Goal: Task Accomplishment & Management: Complete application form

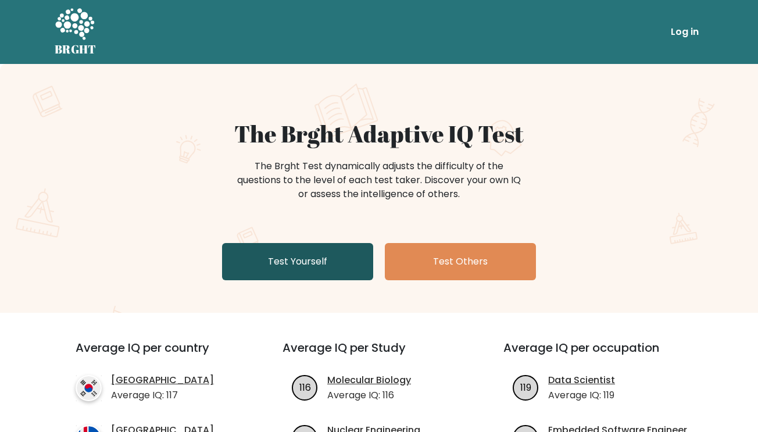
click at [328, 267] on link "Test Yourself" at bounding box center [297, 261] width 151 height 37
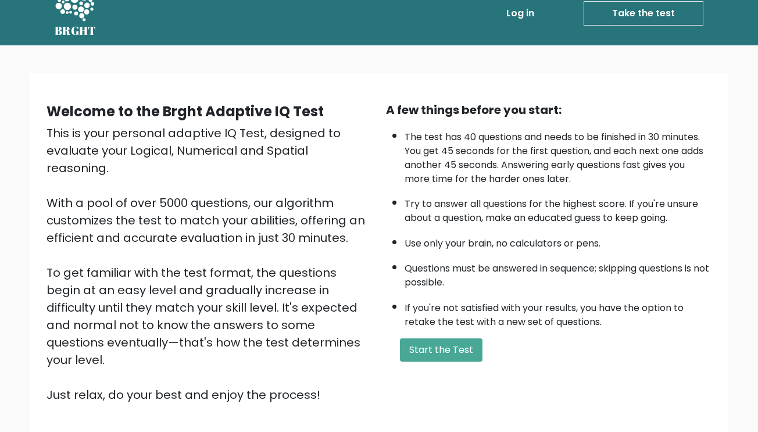
scroll to position [20, 0]
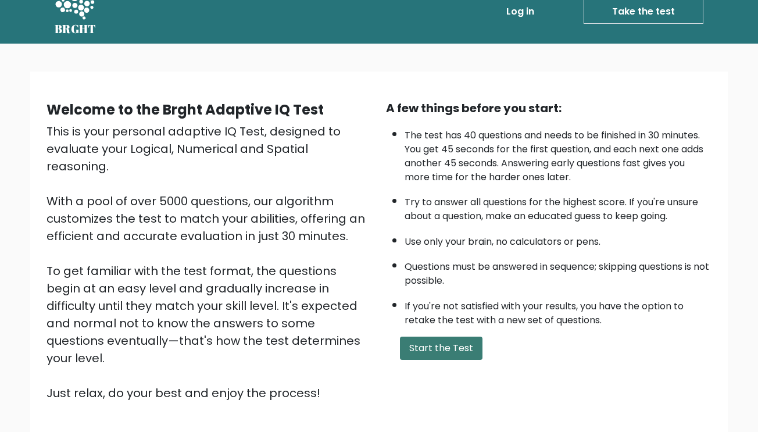
click at [456, 360] on button "Start the Test" at bounding box center [441, 347] width 83 height 23
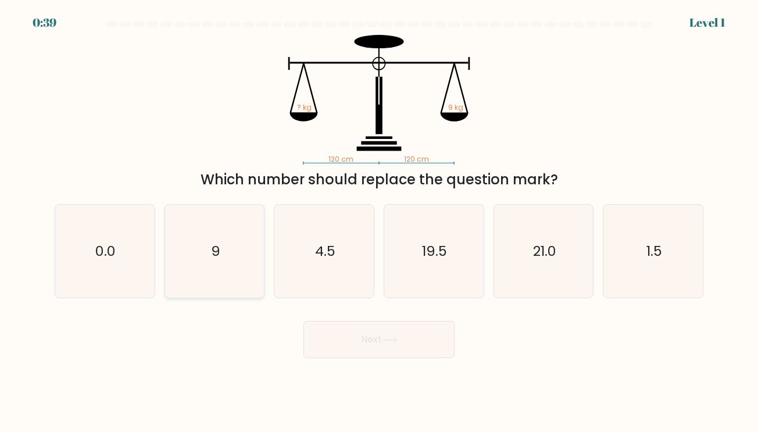
click at [215, 240] on icon "9" at bounding box center [214, 251] width 93 height 93
click at [379, 222] on input "b. 9" at bounding box center [379, 219] width 1 height 6
radio input "true"
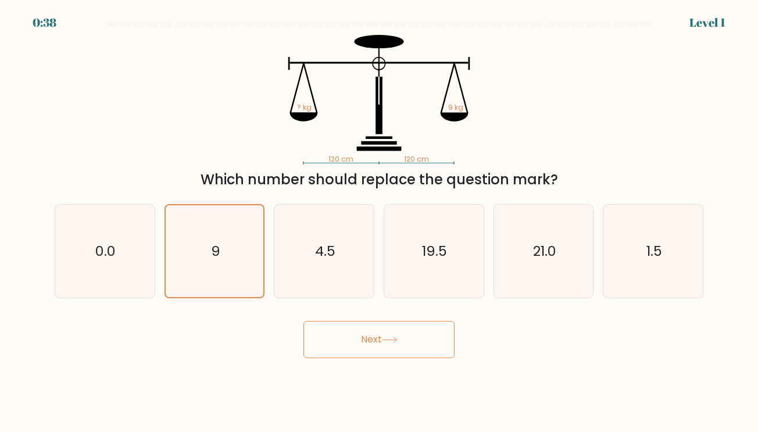
click at [387, 341] on icon at bounding box center [390, 339] width 16 height 6
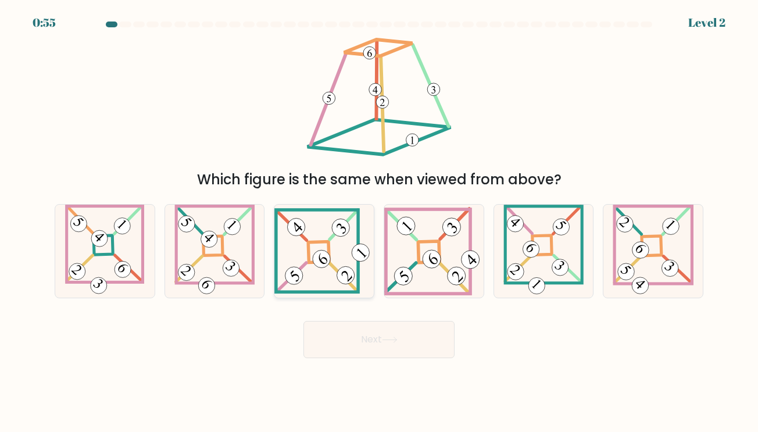
click at [319, 254] on 841 at bounding box center [321, 258] width 25 height 25
click at [379, 222] on input "c." at bounding box center [379, 219] width 1 height 6
radio input "true"
click at [371, 336] on button "Next" at bounding box center [378, 339] width 151 height 37
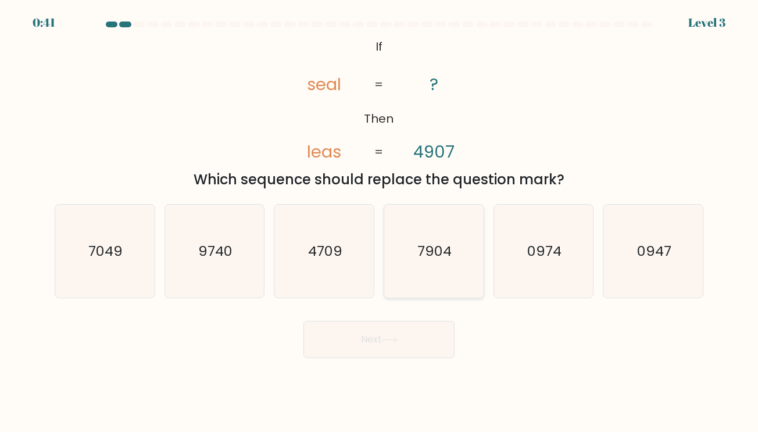
click at [449, 269] on icon "7904" at bounding box center [433, 251] width 93 height 93
click at [379, 222] on input "d. 7904" at bounding box center [379, 219] width 1 height 6
radio input "true"
click at [381, 347] on button "Next" at bounding box center [378, 339] width 151 height 37
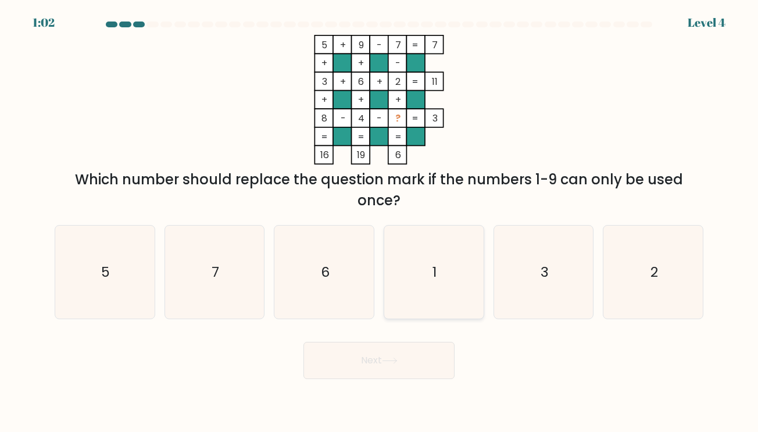
click at [450, 277] on icon "1" at bounding box center [433, 271] width 93 height 93
click at [379, 222] on input "d. 1" at bounding box center [379, 219] width 1 height 6
radio input "true"
click at [395, 363] on icon at bounding box center [390, 360] width 16 height 6
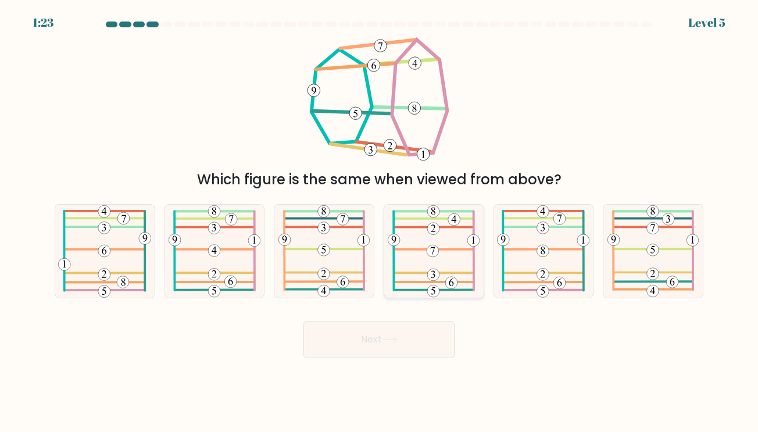
click at [450, 249] on 485 at bounding box center [433, 249] width 80 height 0
click at [379, 222] on input "d." at bounding box center [379, 219] width 1 height 6
radio input "true"
click at [396, 345] on button "Next" at bounding box center [378, 339] width 151 height 37
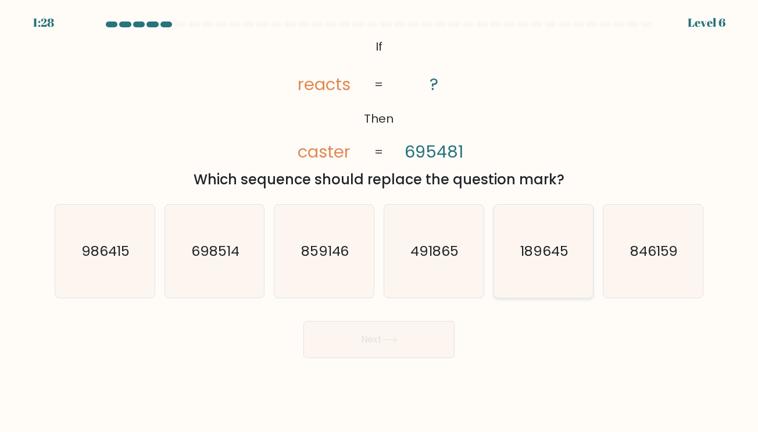
click at [540, 252] on text "189645" at bounding box center [544, 250] width 48 height 19
click at [379, 222] on input "e. 189645" at bounding box center [379, 219] width 1 height 6
radio input "true"
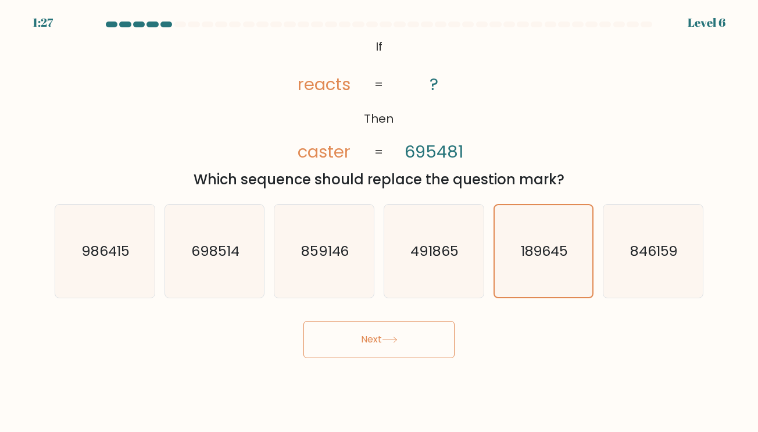
click at [367, 336] on button "Next" at bounding box center [378, 339] width 151 height 37
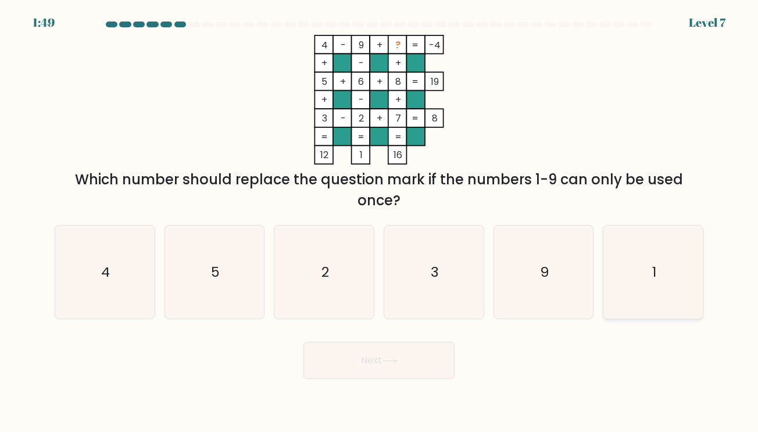
click at [668, 304] on icon "1" at bounding box center [653, 271] width 93 height 93
click at [379, 222] on input "f. 1" at bounding box center [379, 219] width 1 height 6
radio input "true"
click at [409, 367] on button "Next" at bounding box center [378, 360] width 151 height 37
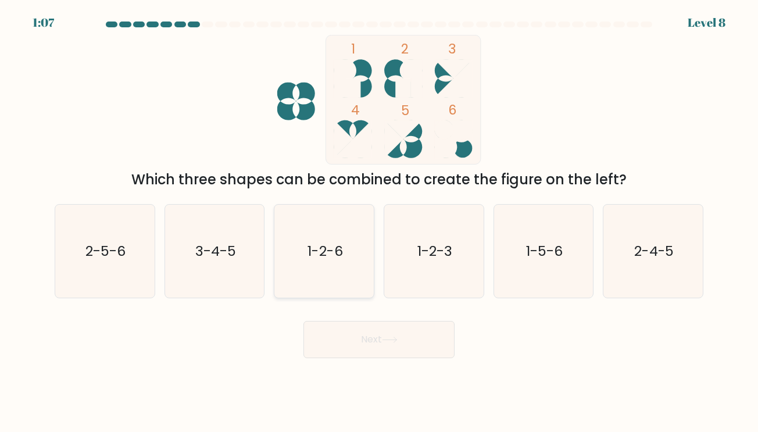
click at [320, 245] on text "1-2-6" at bounding box center [324, 250] width 35 height 19
click at [379, 222] on input "c. 1-2-6" at bounding box center [379, 219] width 1 height 6
radio input "true"
click at [364, 347] on button "Next" at bounding box center [378, 339] width 151 height 37
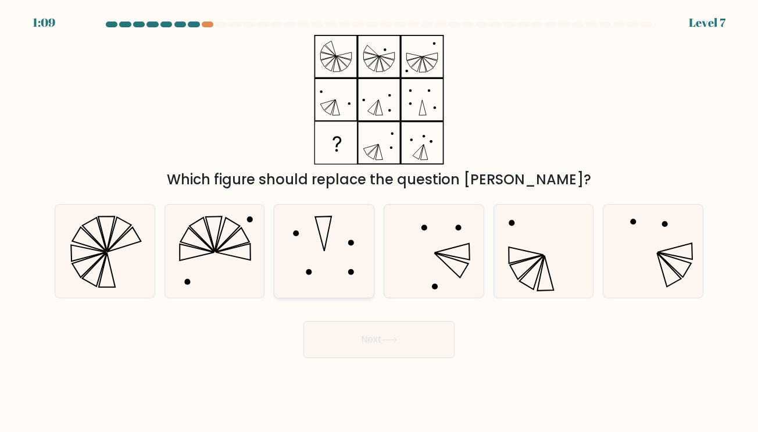
click at [324, 224] on icon at bounding box center [324, 251] width 93 height 93
click at [379, 222] on input "c." at bounding box center [379, 219] width 1 height 6
radio input "true"
click at [356, 333] on button "Next" at bounding box center [378, 339] width 151 height 37
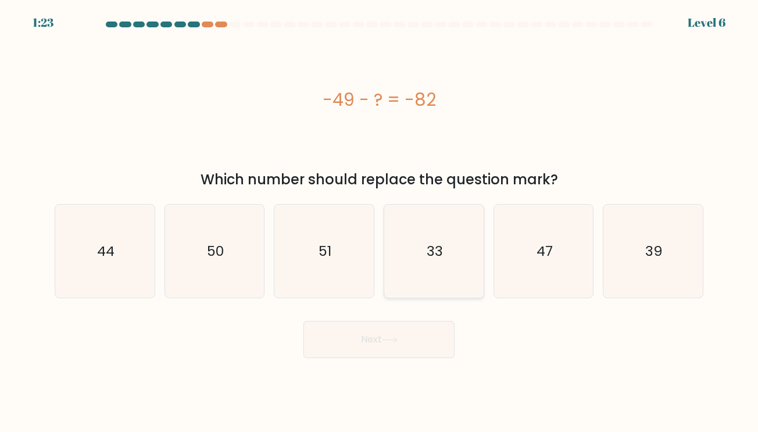
click at [436, 248] on text "33" at bounding box center [435, 250] width 16 height 19
click at [379, 222] on input "d. 33" at bounding box center [379, 219] width 1 height 6
radio input "true"
click at [406, 347] on button "Next" at bounding box center [378, 339] width 151 height 37
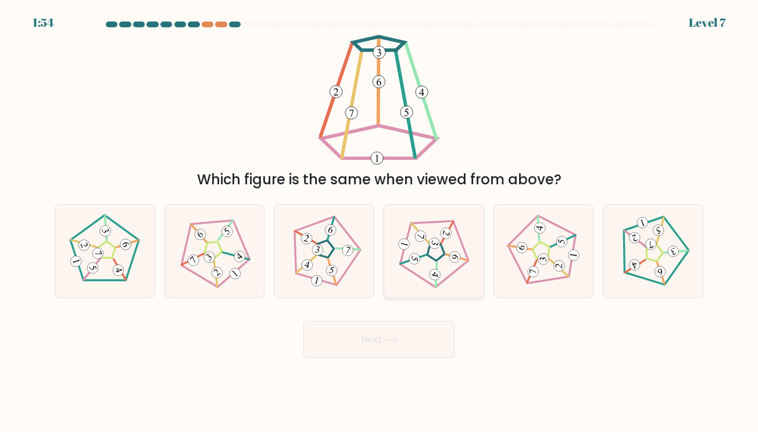
click at [454, 254] on 662 at bounding box center [454, 256] width 13 height 13
click at [379, 222] on input "d." at bounding box center [379, 219] width 1 height 6
radio input "true"
click at [412, 339] on button "Next" at bounding box center [378, 339] width 151 height 37
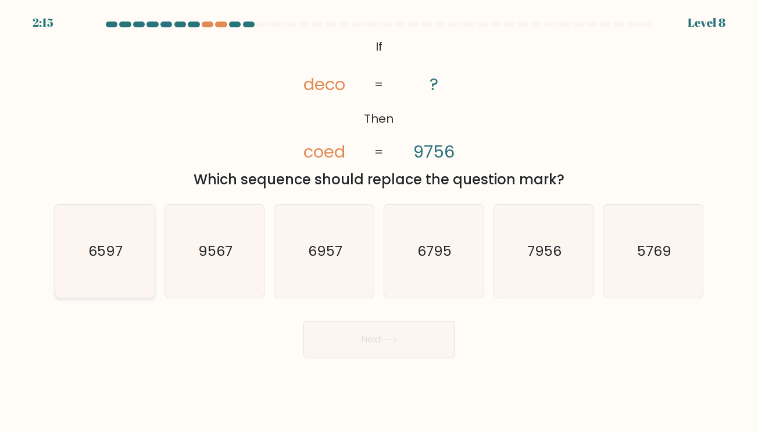
click at [101, 243] on text "6597" at bounding box center [105, 250] width 34 height 19
click at [379, 222] on input "a. 6597" at bounding box center [379, 219] width 1 height 6
radio input "true"
click at [360, 348] on button "Next" at bounding box center [378, 339] width 151 height 37
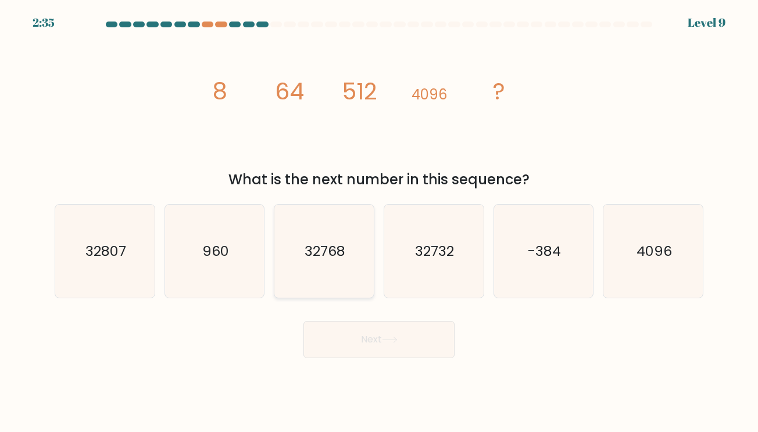
click at [338, 268] on icon "32768" at bounding box center [324, 251] width 93 height 93
click at [379, 222] on input "c. 32768" at bounding box center [379, 219] width 1 height 6
radio input "true"
click at [383, 346] on button "Next" at bounding box center [378, 339] width 151 height 37
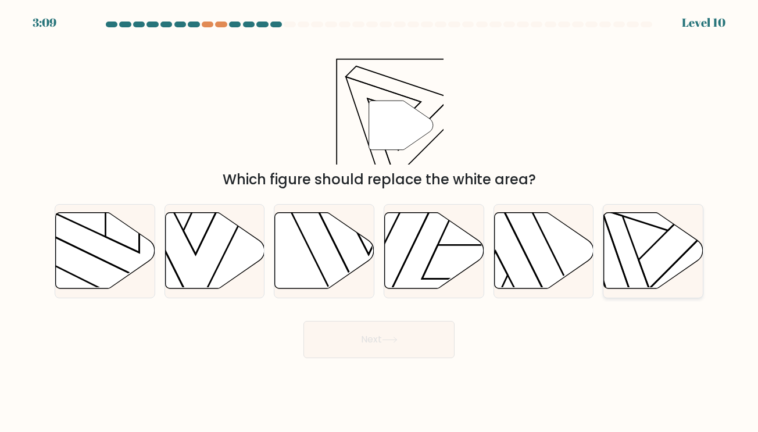
click at [650, 257] on icon at bounding box center [653, 251] width 99 height 76
click at [379, 222] on input "f." at bounding box center [379, 219] width 1 height 6
radio input "true"
click at [389, 342] on icon at bounding box center [390, 339] width 16 height 6
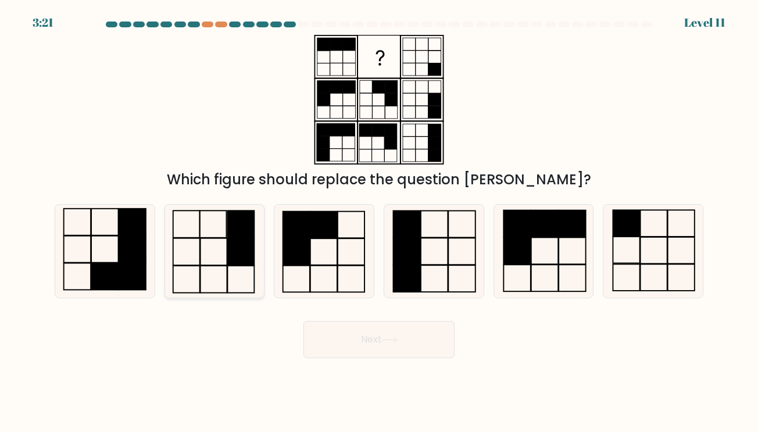
click at [250, 223] on rect at bounding box center [240, 223] width 27 height 27
click at [379, 222] on input "b." at bounding box center [379, 219] width 1 height 6
radio input "true"
click at [379, 347] on button "Next" at bounding box center [378, 339] width 151 height 37
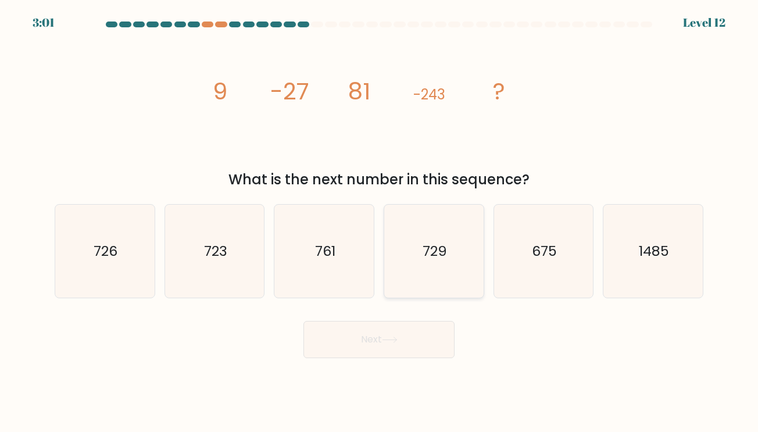
click at [446, 246] on text "729" at bounding box center [434, 250] width 24 height 19
click at [379, 222] on input "d. 729" at bounding box center [379, 219] width 1 height 6
radio input "true"
click at [384, 339] on button "Next" at bounding box center [378, 339] width 151 height 37
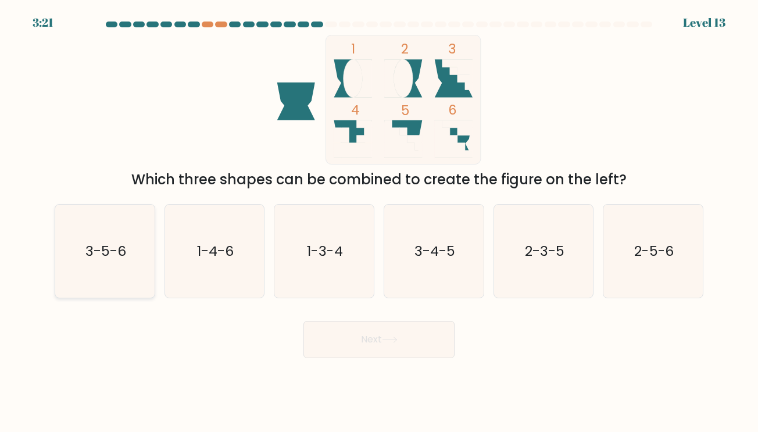
click at [103, 223] on icon "3-5-6" at bounding box center [104, 251] width 93 height 93
click at [379, 222] on input "a. 3-5-6" at bounding box center [379, 219] width 1 height 6
radio input "true"
click at [392, 342] on icon at bounding box center [390, 339] width 16 height 6
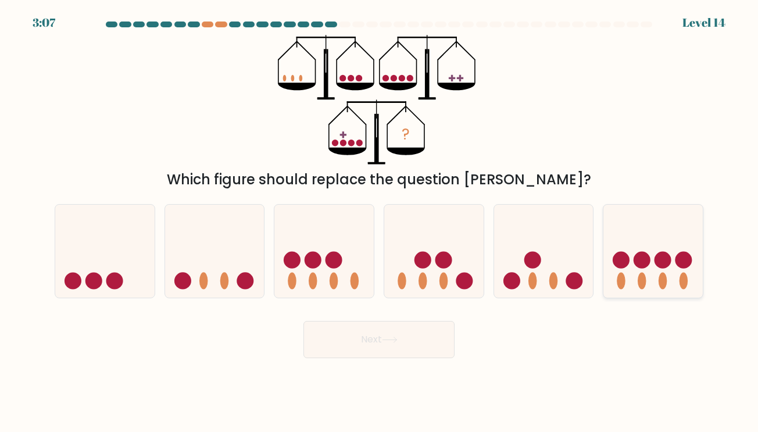
click at [633, 272] on icon at bounding box center [652, 251] width 99 height 82
click at [379, 222] on input "f." at bounding box center [379, 219] width 1 height 6
radio input "true"
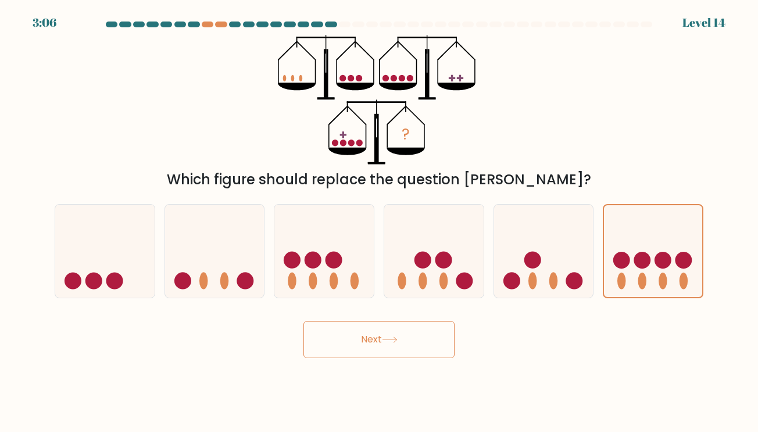
click at [405, 343] on button "Next" at bounding box center [378, 339] width 151 height 37
click at [373, 333] on button "Next" at bounding box center [378, 339] width 151 height 37
click at [651, 260] on icon at bounding box center [653, 250] width 98 height 81
click at [379, 222] on input "f." at bounding box center [379, 219] width 1 height 6
click at [370, 332] on button "Next" at bounding box center [378, 339] width 151 height 37
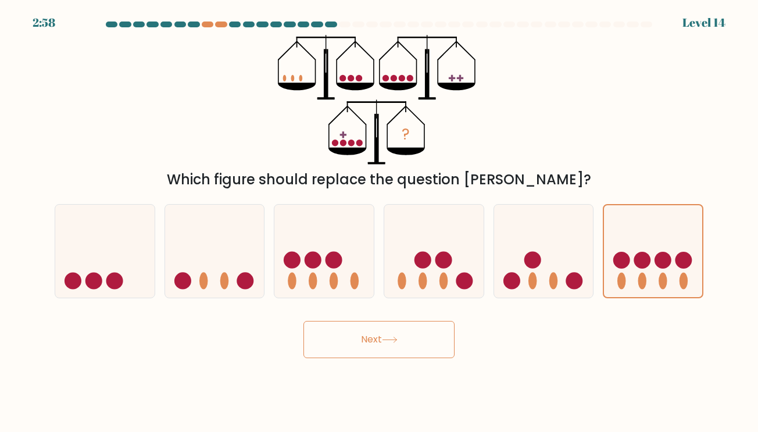
click at [370, 332] on button "Next" at bounding box center [378, 339] width 151 height 37
click at [554, 214] on icon at bounding box center [543, 251] width 99 height 82
click at [379, 216] on input "e." at bounding box center [379, 219] width 1 height 6
radio input "true"
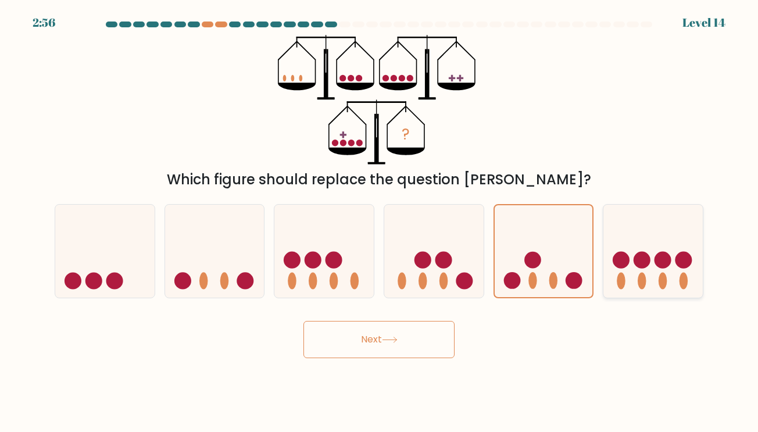
click at [632, 231] on icon at bounding box center [652, 251] width 99 height 82
click at [379, 222] on input "f." at bounding box center [379, 219] width 1 height 6
radio input "true"
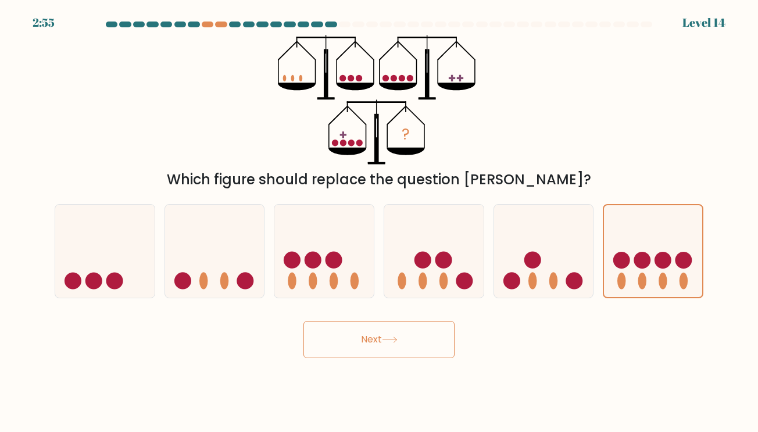
click at [428, 338] on button "Next" at bounding box center [378, 339] width 151 height 37
click at [425, 338] on button "Next" at bounding box center [378, 339] width 151 height 37
click at [372, 338] on button "Next" at bounding box center [378, 339] width 151 height 37
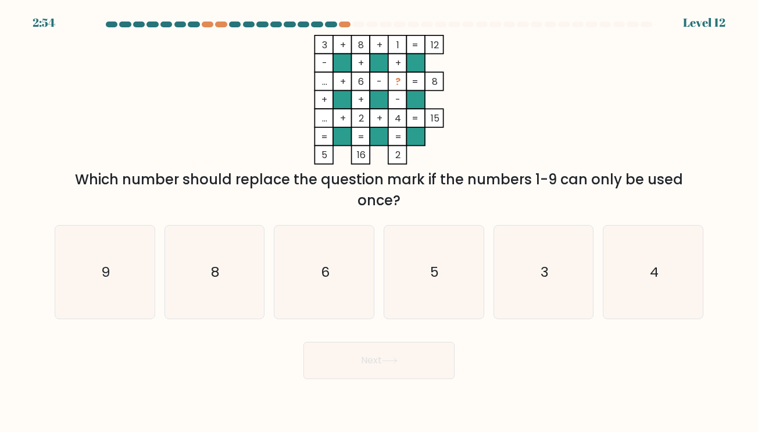
click at [372, 338] on div "Next" at bounding box center [379, 356] width 662 height 46
click at [470, 160] on icon "3 + 8 + 1 12 - + + ... + 6 - ? 8 + + - ... + 2 + 4 = 15 = = = = 5 16 2 =" at bounding box center [379, 100] width 349 height 130
click at [425, 253] on icon "5" at bounding box center [433, 271] width 93 height 93
click at [379, 222] on input "d. 5" at bounding box center [379, 219] width 1 height 6
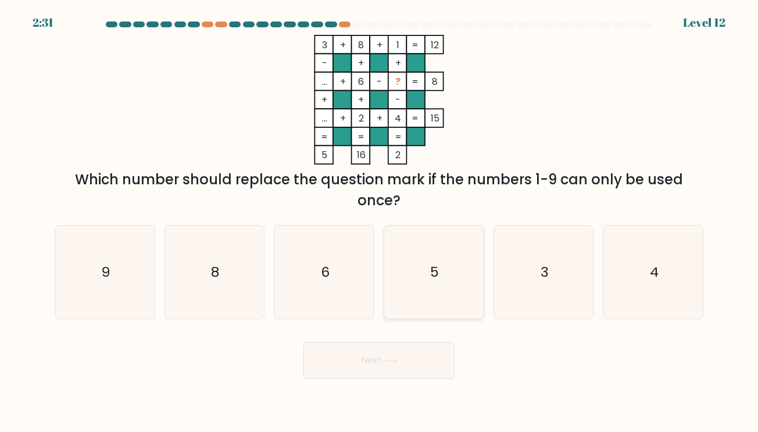
radio input "true"
click at [395, 365] on button "Next" at bounding box center [378, 360] width 151 height 37
click at [367, 358] on button "Next" at bounding box center [378, 360] width 151 height 37
drag, startPoint x: 366, startPoint y: 354, endPoint x: 356, endPoint y: 349, distance: 10.7
click at [357, 350] on button "Next" at bounding box center [378, 360] width 151 height 37
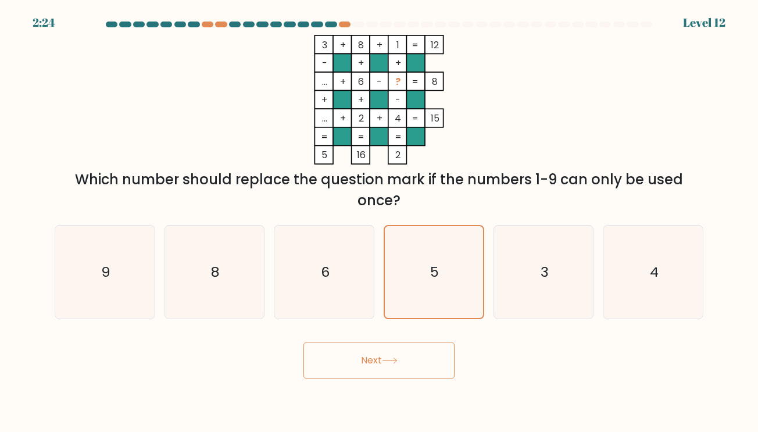
click at [356, 349] on button "Next" at bounding box center [378, 360] width 151 height 37
click at [382, 363] on button "Next" at bounding box center [378, 360] width 151 height 37
click at [393, 356] on button "Next" at bounding box center [378, 360] width 151 height 37
click at [439, 280] on text "5" at bounding box center [434, 271] width 9 height 19
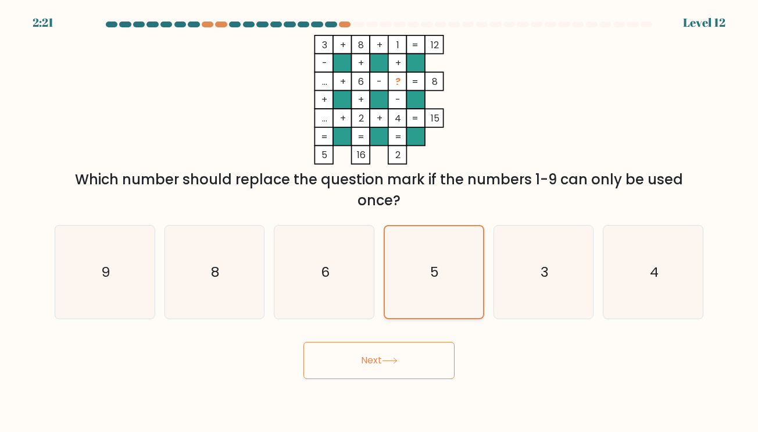
click at [379, 222] on input "d. 5" at bounding box center [379, 219] width 1 height 6
click at [439, 280] on text "5" at bounding box center [434, 271] width 9 height 19
click at [379, 222] on input "d. 5" at bounding box center [379, 219] width 1 height 6
click at [403, 354] on button "Next" at bounding box center [378, 360] width 151 height 37
click at [372, 378] on button "Next" at bounding box center [378, 360] width 151 height 37
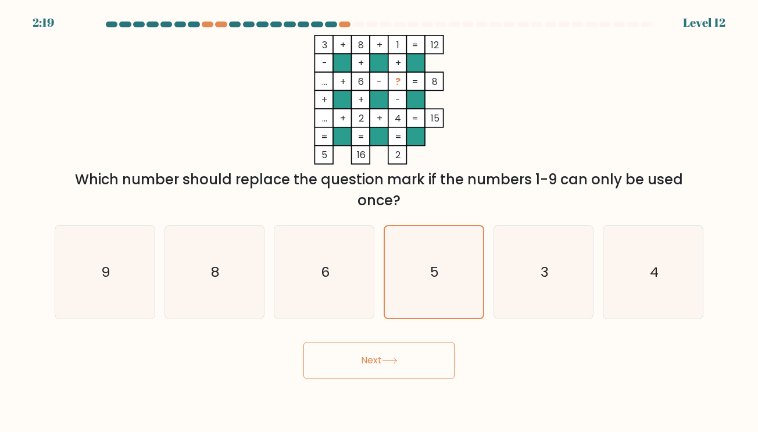
click at [525, 59] on icon "3 + 8 + 1 12 - + + ... + 6 - ? 8 + + - ... + 2 + 4 = 15 = = = = 5 16 2 =" at bounding box center [379, 100] width 349 height 130
click at [367, 363] on button "Next" at bounding box center [378, 360] width 151 height 37
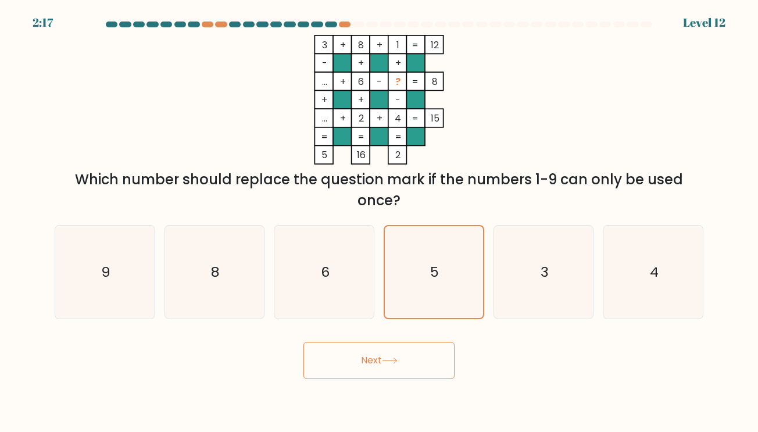
click at [367, 363] on button "Next" at bounding box center [378, 360] width 151 height 37
click at [356, 277] on icon "6" at bounding box center [324, 271] width 93 height 93
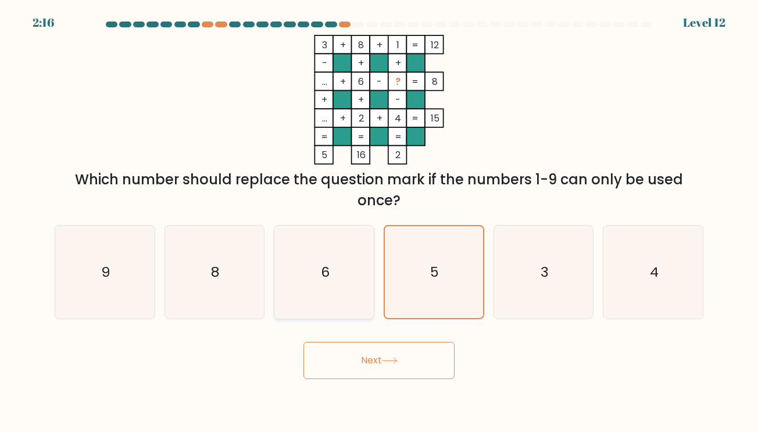
click at [379, 222] on input "c. 6" at bounding box center [379, 219] width 1 height 6
radio input "true"
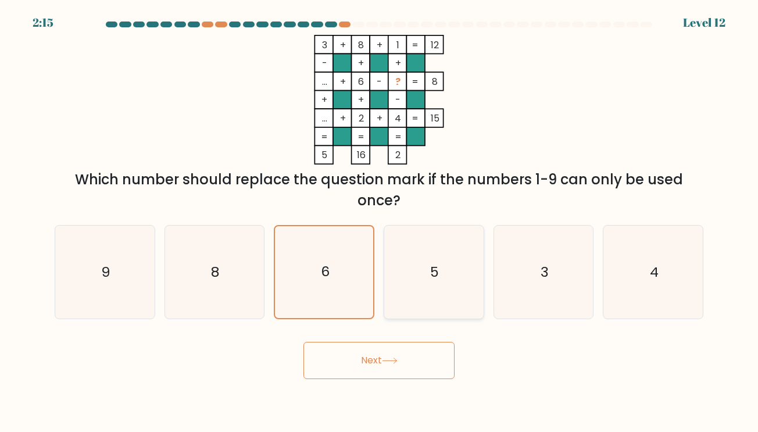
click at [415, 267] on icon "5" at bounding box center [433, 271] width 93 height 93
click at [379, 222] on input "d. 5" at bounding box center [379, 219] width 1 height 6
radio input "true"
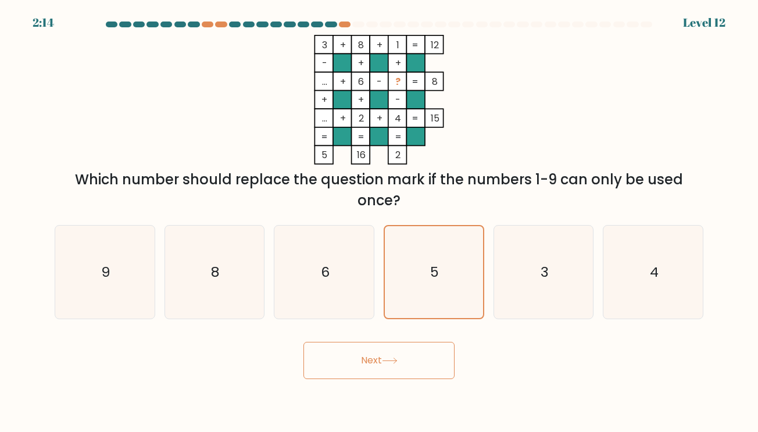
click at [372, 362] on button "Next" at bounding box center [378, 360] width 151 height 37
click at [394, 361] on icon at bounding box center [390, 360] width 16 height 6
click at [456, 352] on div "Next" at bounding box center [379, 356] width 662 height 46
click at [379, 359] on button "Next" at bounding box center [378, 360] width 151 height 37
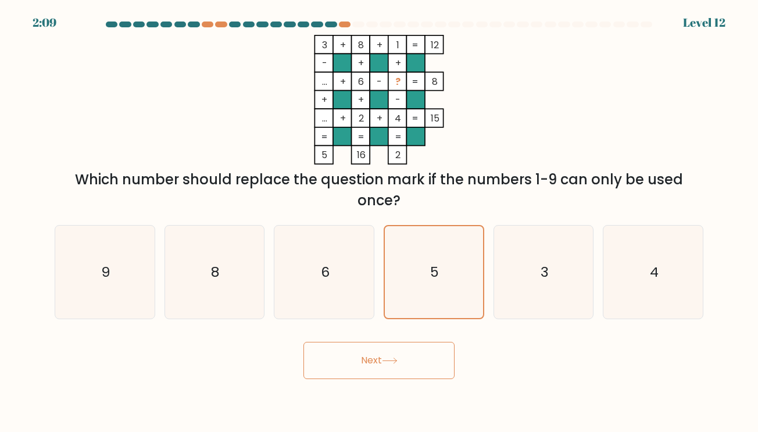
click at [379, 359] on button "Next" at bounding box center [378, 360] width 151 height 37
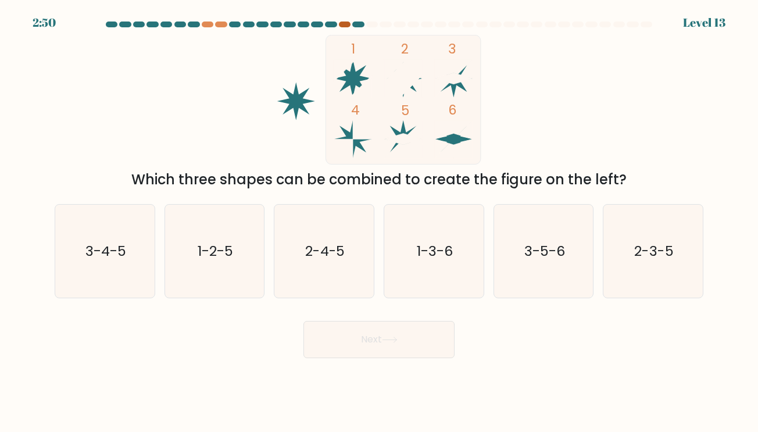
click at [347, 24] on div at bounding box center [345, 25] width 12 height 6
drag, startPoint x: 549, startPoint y: 234, endPoint x: 538, endPoint y: 232, distance: 10.5
click at [548, 234] on icon "3-5-6" at bounding box center [543, 251] width 93 height 93
click at [379, 222] on input "e. 3-5-6" at bounding box center [379, 219] width 1 height 6
radio input "true"
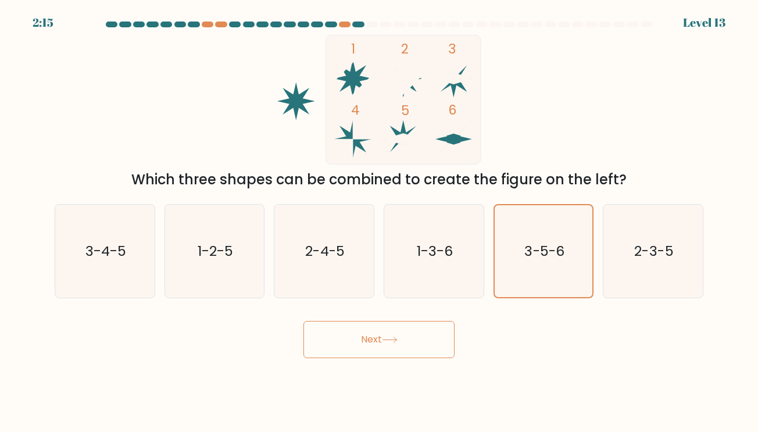
click at [403, 349] on button "Next" at bounding box center [378, 339] width 151 height 37
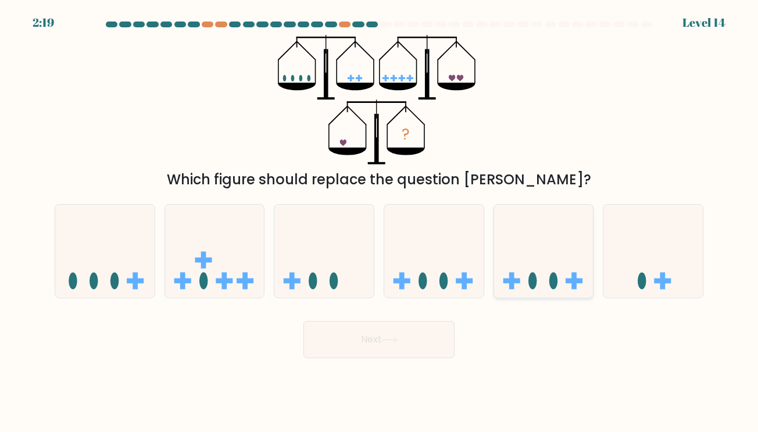
click at [513, 242] on icon at bounding box center [543, 251] width 99 height 82
click at [379, 222] on input "e." at bounding box center [379, 219] width 1 height 6
radio input "true"
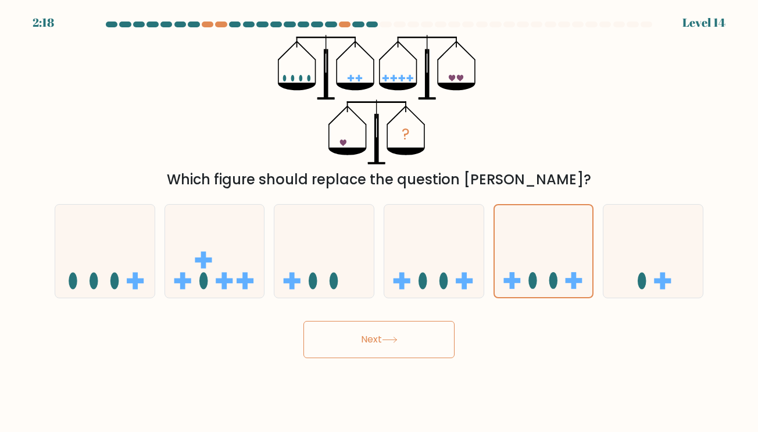
click at [403, 346] on button "Next" at bounding box center [378, 339] width 151 height 37
click at [378, 338] on button "Next" at bounding box center [378, 339] width 151 height 37
click at [440, 272] on icon at bounding box center [433, 251] width 99 height 82
click at [379, 222] on input "d." at bounding box center [379, 219] width 1 height 6
radio input "true"
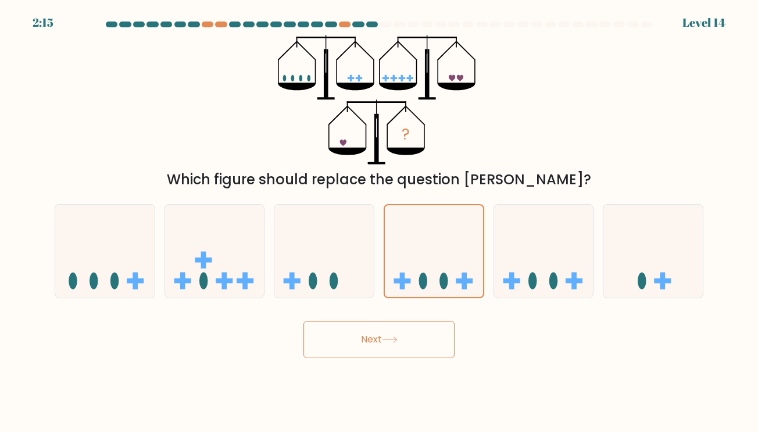
click at [371, 336] on button "Next" at bounding box center [378, 339] width 151 height 37
click at [646, 259] on icon at bounding box center [652, 251] width 99 height 82
click at [379, 222] on input "f." at bounding box center [379, 219] width 1 height 6
radio input "true"
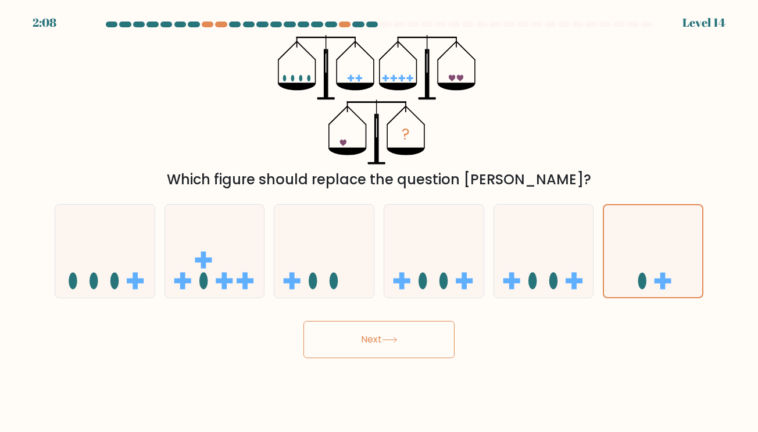
click at [370, 343] on button "Next" at bounding box center [378, 339] width 151 height 37
click at [316, 254] on icon at bounding box center [323, 251] width 99 height 82
click at [379, 222] on input "c." at bounding box center [379, 219] width 1 height 6
radio input "true"
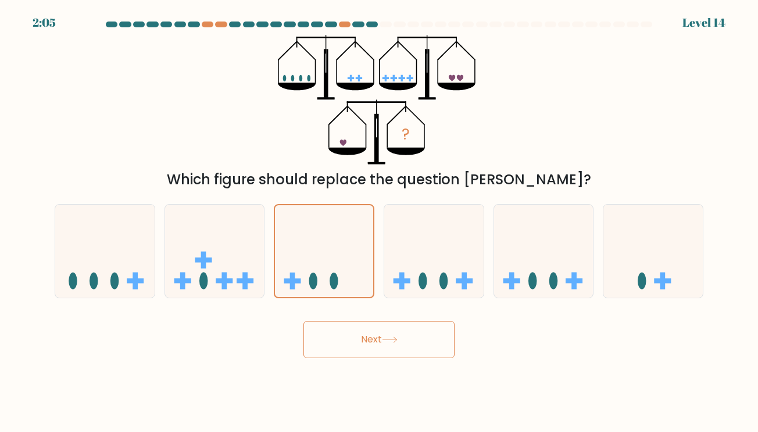
click at [355, 331] on button "Next" at bounding box center [378, 339] width 151 height 37
click at [388, 340] on icon at bounding box center [390, 339] width 16 height 6
click at [460, 278] on rect at bounding box center [464, 280] width 17 height 5
click at [379, 222] on input "d." at bounding box center [379, 219] width 1 height 6
radio input "true"
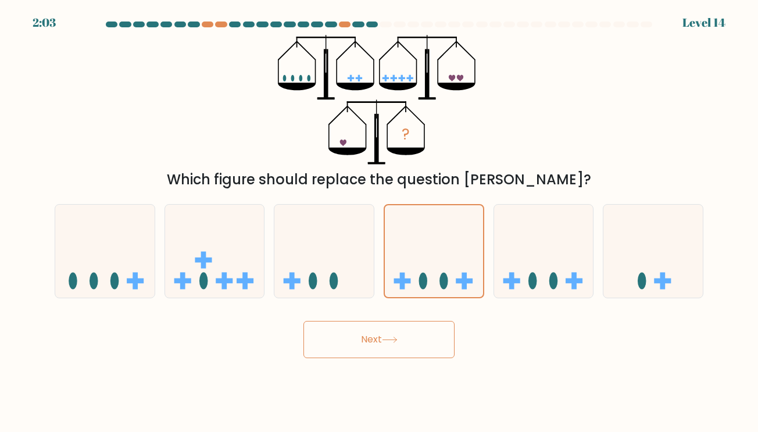
click at [370, 334] on button "Next" at bounding box center [378, 339] width 151 height 37
click at [141, 268] on icon at bounding box center [104, 251] width 99 height 82
click at [379, 222] on input "a." at bounding box center [379, 219] width 1 height 6
radio input "true"
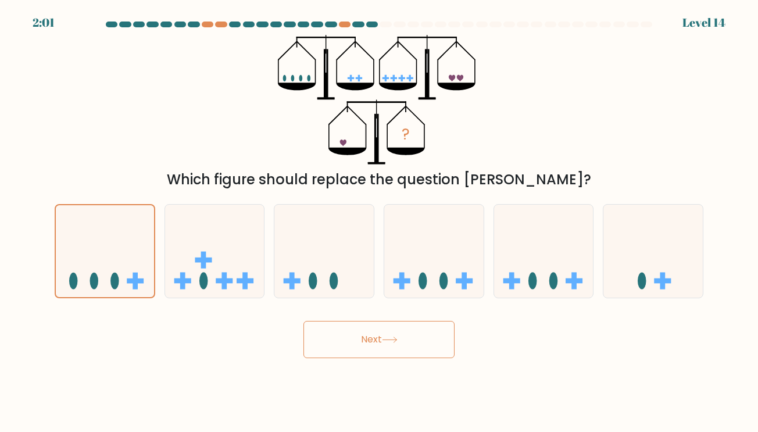
click at [377, 342] on button "Next" at bounding box center [378, 339] width 151 height 37
drag, startPoint x: 377, startPoint y: 342, endPoint x: 411, endPoint y: 285, distance: 66.0
click at [411, 285] on form at bounding box center [379, 190] width 758 height 336
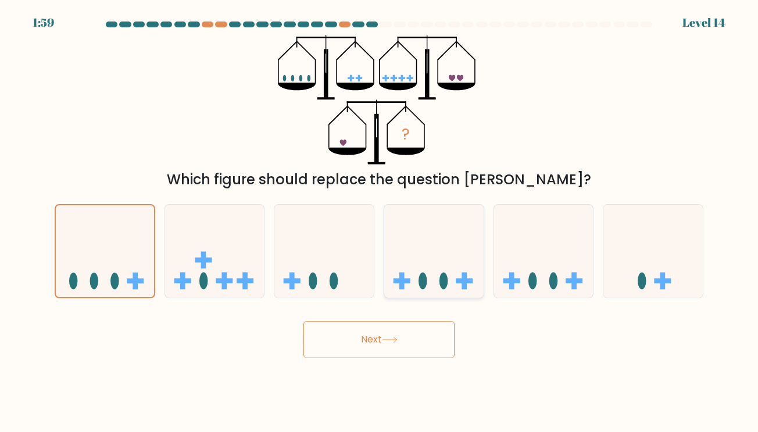
click at [418, 280] on icon at bounding box center [433, 251] width 99 height 82
click at [379, 222] on input "d." at bounding box center [379, 219] width 1 height 6
radio input "true"
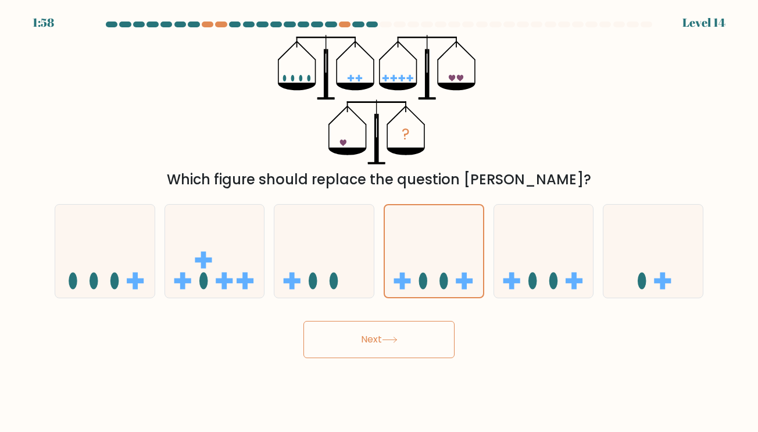
click at [360, 366] on body "1:58 Level 14" at bounding box center [379, 216] width 758 height 432
click at [380, 336] on button "Next" at bounding box center [378, 339] width 151 height 37
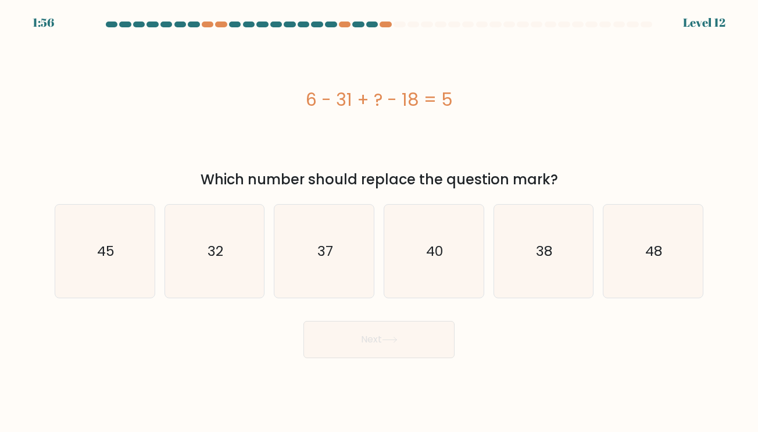
click at [380, 336] on button "Next" at bounding box center [378, 339] width 151 height 37
click at [435, 108] on div "6 - 31 + ? - 18 = 5" at bounding box center [379, 100] width 649 height 26
click at [665, 224] on icon "48" at bounding box center [653, 251] width 93 height 93
click at [379, 222] on input "f. 48" at bounding box center [379, 219] width 1 height 6
radio input "true"
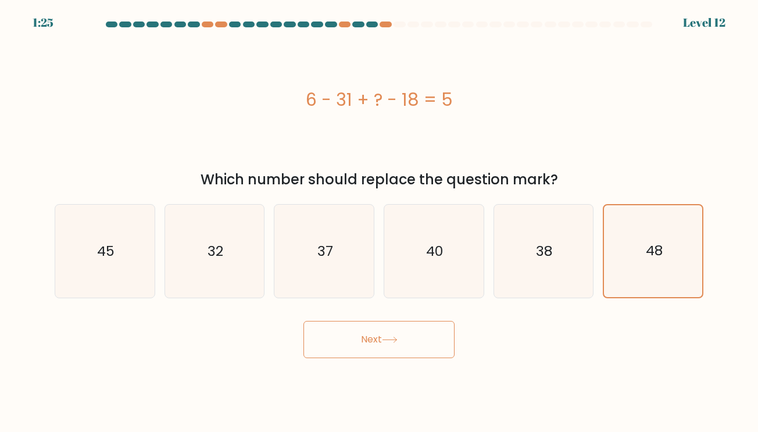
click at [411, 336] on button "Next" at bounding box center [378, 339] width 151 height 37
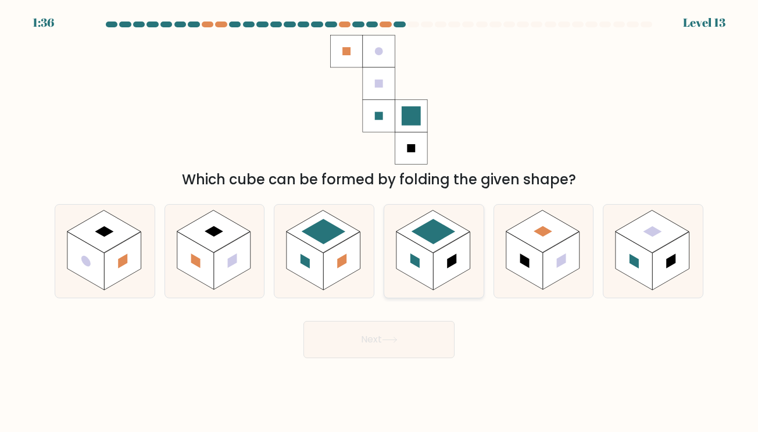
click at [427, 236] on rect at bounding box center [433, 230] width 44 height 25
click at [379, 222] on input "d." at bounding box center [379, 219] width 1 height 6
radio input "true"
click at [388, 339] on icon at bounding box center [389, 339] width 14 height 5
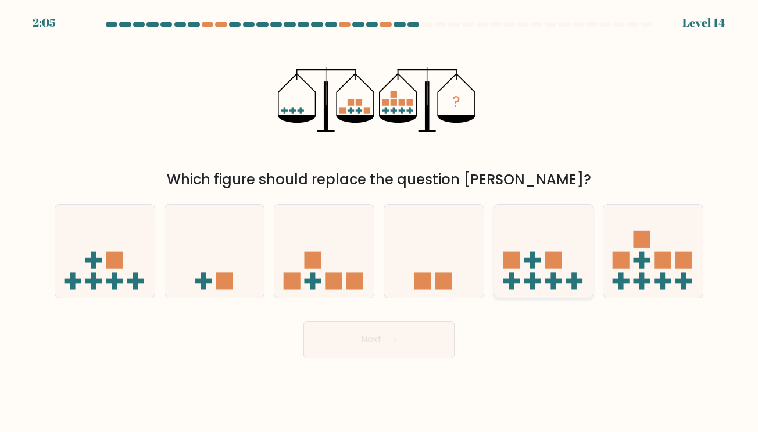
click at [543, 262] on icon at bounding box center [543, 251] width 99 height 82
click at [379, 222] on input "e." at bounding box center [379, 219] width 1 height 6
radio input "true"
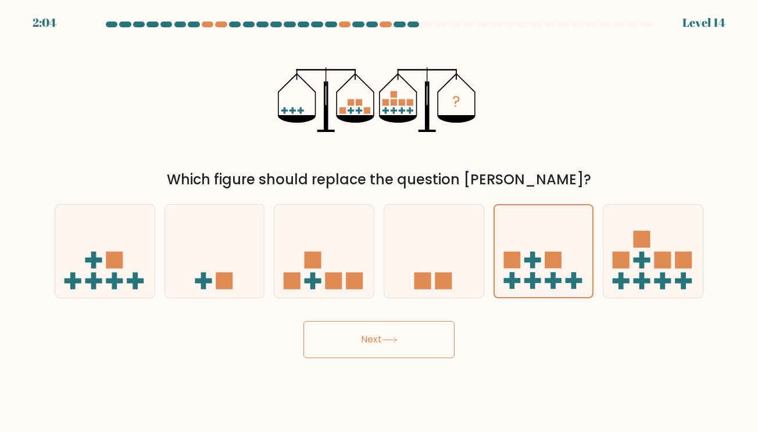
click at [381, 338] on button "Next" at bounding box center [378, 339] width 151 height 37
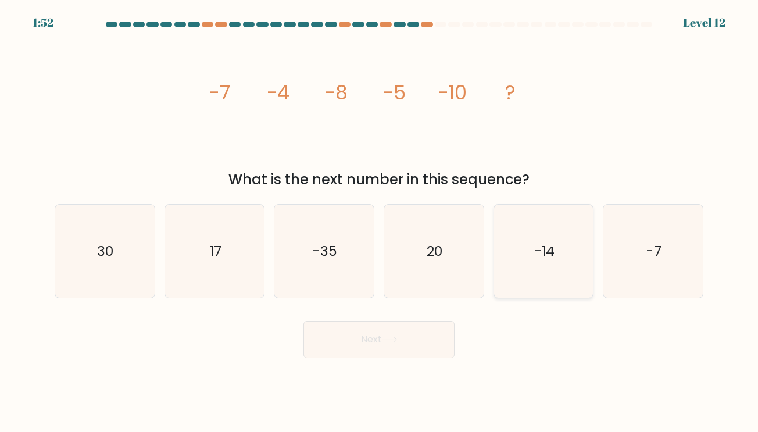
click at [544, 253] on text "-14" at bounding box center [544, 250] width 20 height 19
click at [379, 222] on input "e. -14" at bounding box center [379, 219] width 1 height 6
radio input "true"
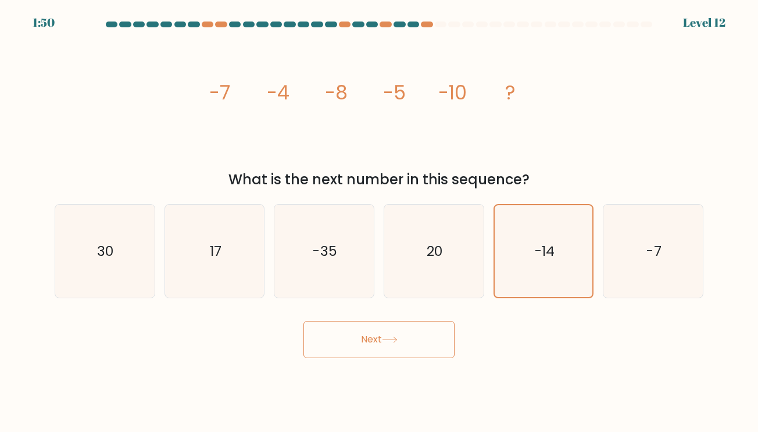
click at [398, 335] on button "Next" at bounding box center [378, 339] width 151 height 37
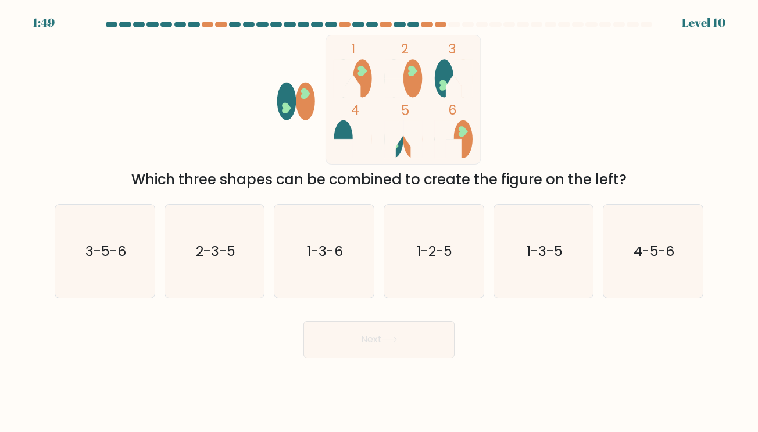
click at [366, 338] on button "Next" at bounding box center [378, 339] width 151 height 37
click at [450, 99] on rect at bounding box center [402, 99] width 155 height 129
click at [112, 280] on icon "3-5-6" at bounding box center [104, 251] width 93 height 93
click at [379, 222] on input "a. 3-5-6" at bounding box center [379, 219] width 1 height 6
radio input "true"
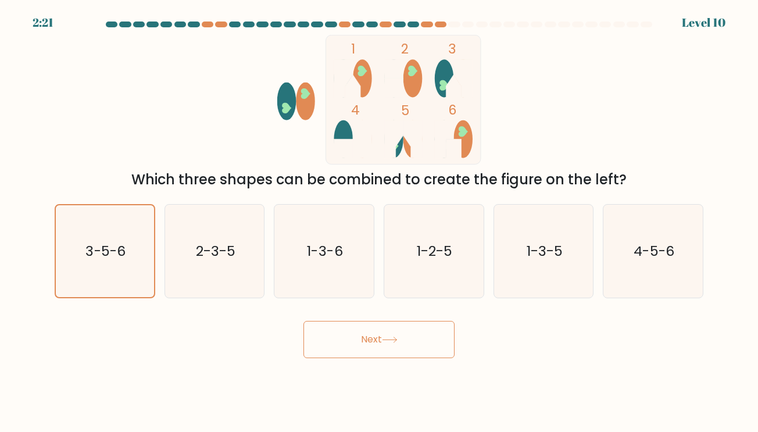
click at [374, 336] on button "Next" at bounding box center [378, 339] width 151 height 37
click at [367, 338] on button "Next" at bounding box center [378, 339] width 151 height 37
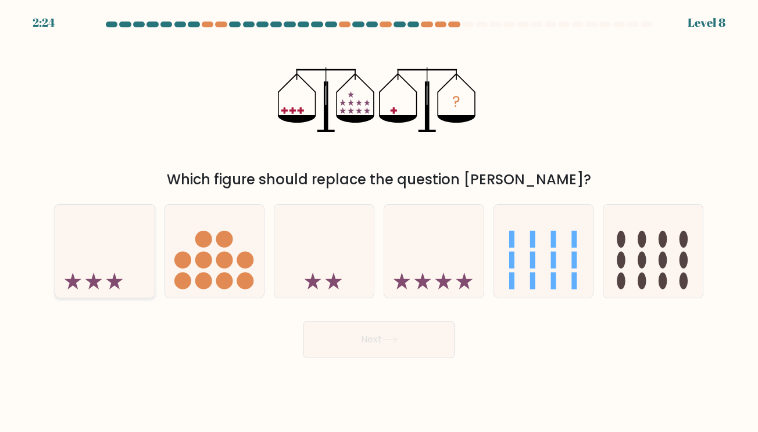
click at [118, 258] on icon at bounding box center [104, 251] width 99 height 82
click at [379, 222] on input "a." at bounding box center [379, 219] width 1 height 6
radio input "true"
click at [372, 336] on button "Next" at bounding box center [378, 339] width 151 height 37
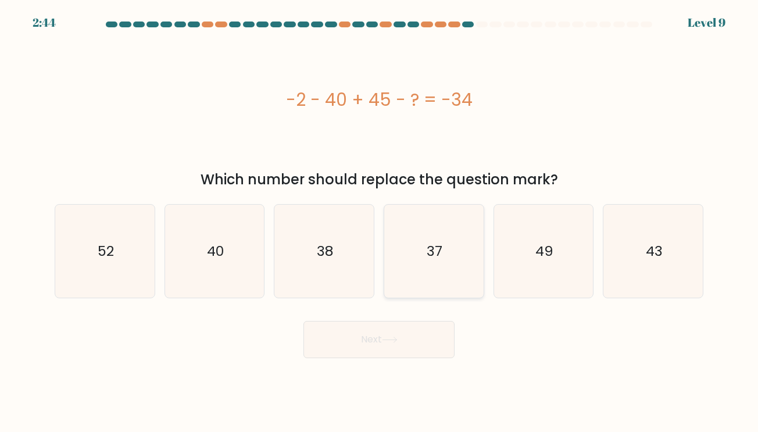
click at [424, 256] on icon "37" at bounding box center [433, 251] width 93 height 93
click at [379, 222] on input "d. 37" at bounding box center [379, 219] width 1 height 6
radio input "true"
click at [368, 342] on button "Next" at bounding box center [378, 339] width 151 height 37
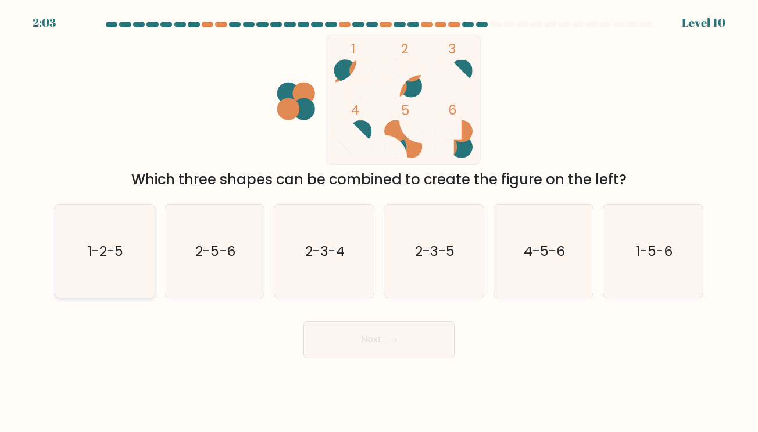
click at [106, 249] on text "1-2-5" at bounding box center [105, 250] width 35 height 19
click at [379, 222] on input "a. 1-2-5" at bounding box center [379, 219] width 1 height 6
radio input "true"
click at [388, 342] on icon at bounding box center [390, 339] width 16 height 6
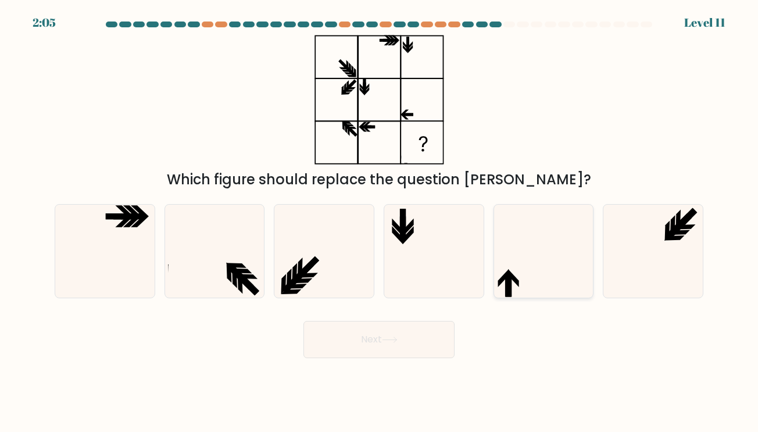
click at [520, 281] on icon at bounding box center [543, 251] width 93 height 93
click at [379, 222] on input "e." at bounding box center [379, 219] width 1 height 6
radio input "true"
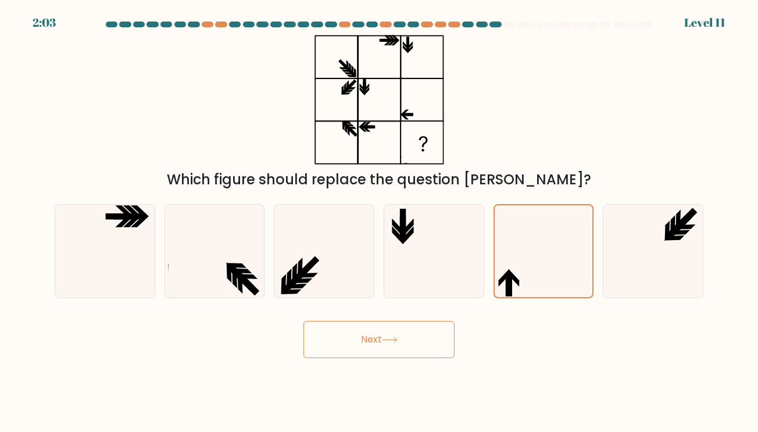
click at [374, 342] on button "Next" at bounding box center [378, 339] width 151 height 37
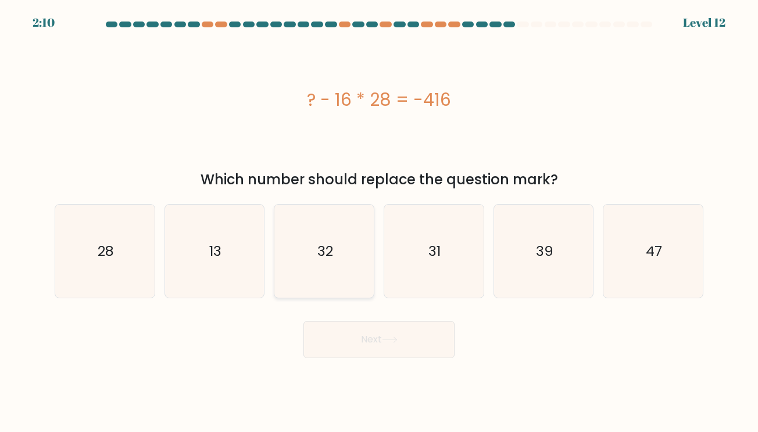
click at [292, 265] on icon "32" at bounding box center [324, 251] width 93 height 93
click at [379, 222] on input "c. 32" at bounding box center [379, 219] width 1 height 6
radio input "true"
click at [384, 339] on button "Next" at bounding box center [378, 339] width 151 height 37
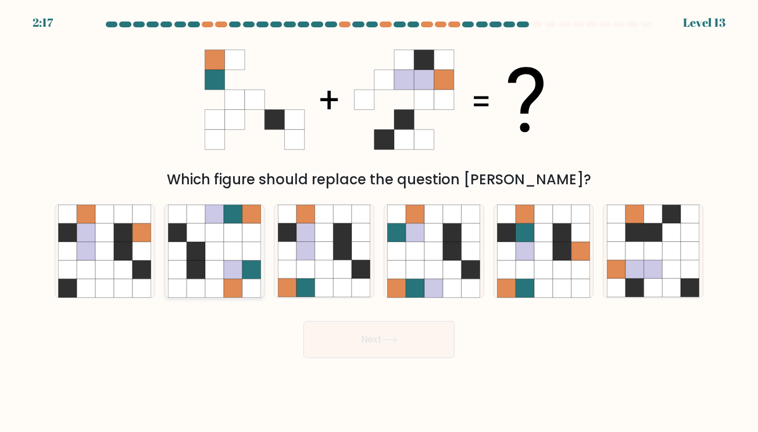
click at [211, 235] on icon at bounding box center [214, 232] width 19 height 19
click at [379, 222] on input "b." at bounding box center [379, 219] width 1 height 6
radio input "true"
click at [331, 229] on icon at bounding box center [324, 232] width 19 height 19
click at [379, 222] on input "c." at bounding box center [379, 219] width 1 height 6
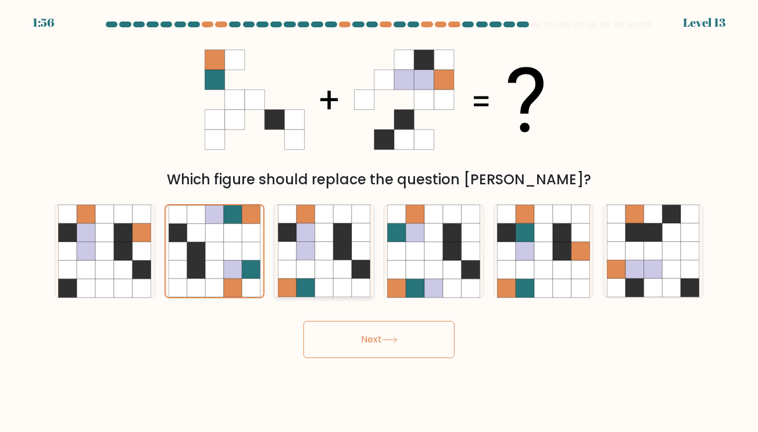
radio input "true"
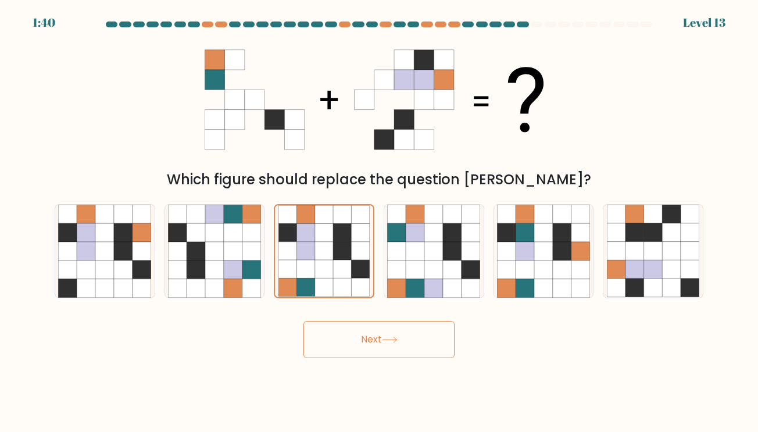
click at [379, 336] on button "Next" at bounding box center [378, 339] width 151 height 37
click at [371, 338] on button "Next" at bounding box center [378, 339] width 151 height 37
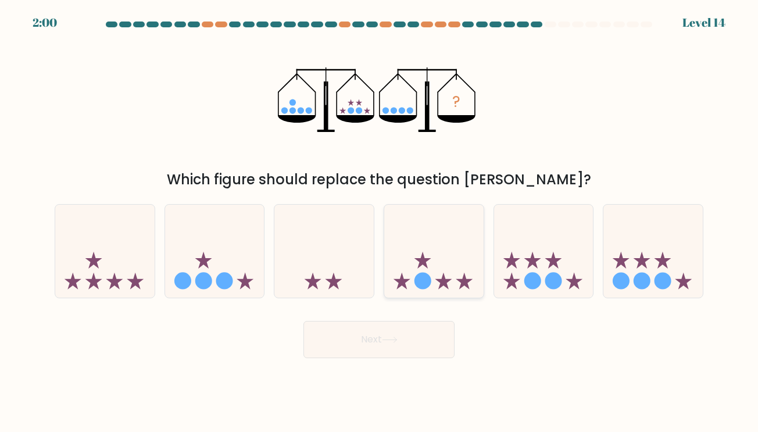
click at [439, 246] on icon at bounding box center [433, 251] width 99 height 82
click at [379, 222] on input "d." at bounding box center [379, 219] width 1 height 6
radio input "true"
click at [371, 338] on button "Next" at bounding box center [378, 339] width 151 height 37
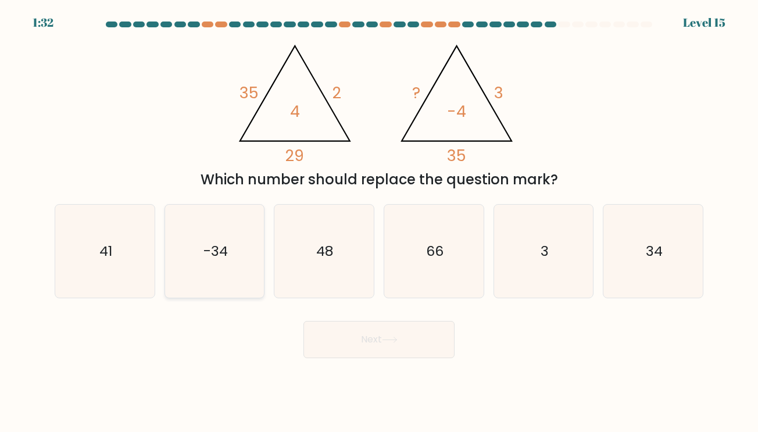
click at [234, 231] on icon "-34" at bounding box center [214, 251] width 93 height 93
click at [379, 222] on input "b. -34" at bounding box center [379, 219] width 1 height 6
radio input "true"
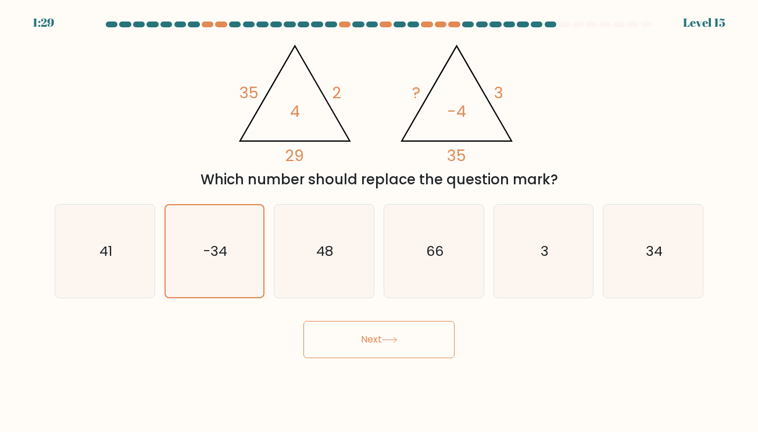
click at [394, 344] on button "Next" at bounding box center [378, 339] width 151 height 37
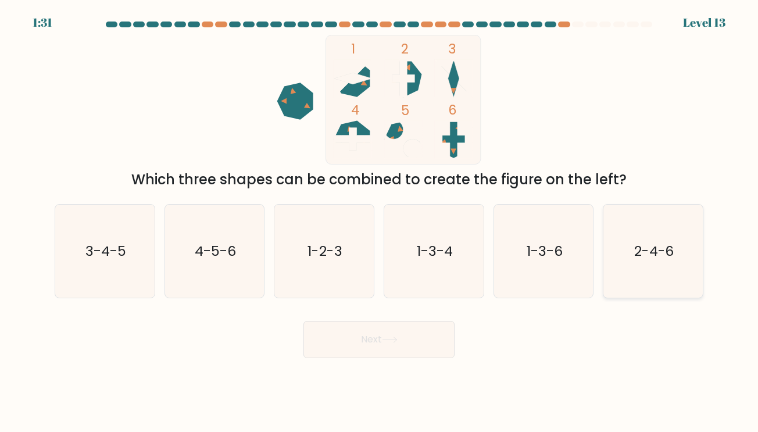
click at [644, 264] on icon "2-4-6" at bounding box center [653, 251] width 93 height 93
click at [379, 222] on input "f. 2-4-6" at bounding box center [379, 219] width 1 height 6
radio input "true"
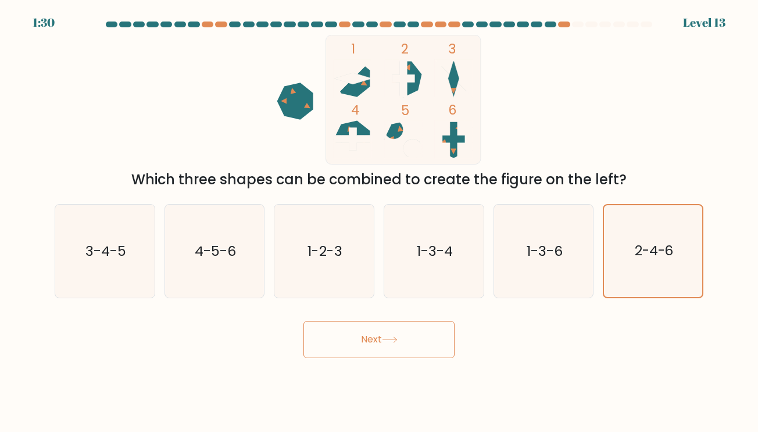
click at [409, 342] on button "Next" at bounding box center [378, 339] width 151 height 37
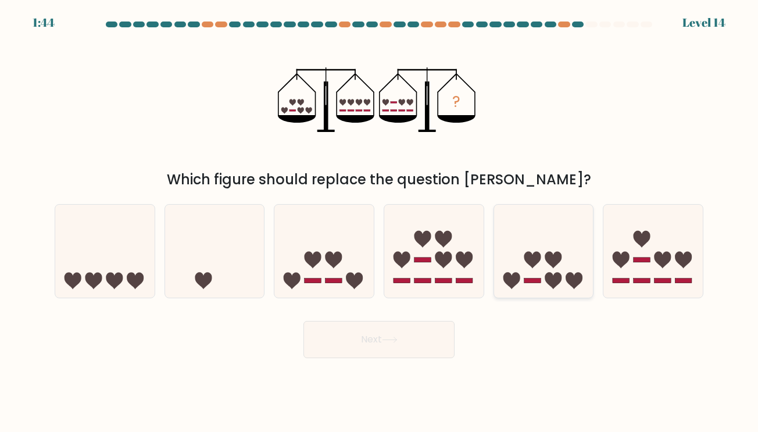
click at [536, 267] on icon at bounding box center [543, 251] width 99 height 82
click at [379, 222] on input "e." at bounding box center [379, 219] width 1 height 6
radio input "true"
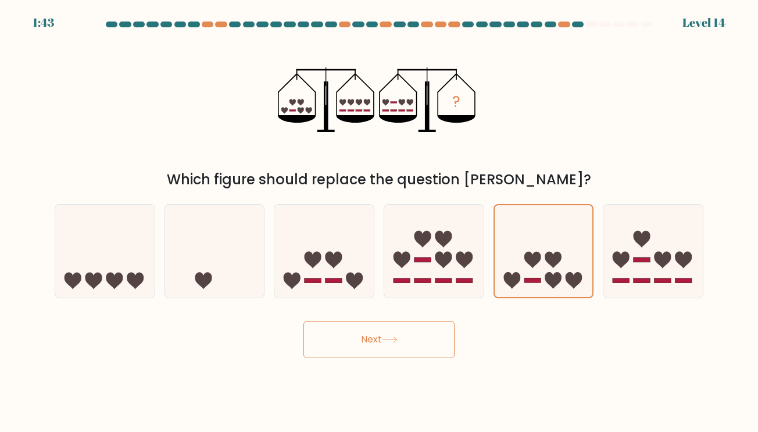
click at [373, 332] on button "Next" at bounding box center [378, 339] width 151 height 37
click at [395, 335] on button "Next" at bounding box center [378, 339] width 151 height 37
click at [659, 263] on icon at bounding box center [662, 260] width 17 height 17
click at [379, 222] on input "f." at bounding box center [379, 219] width 1 height 6
radio input "true"
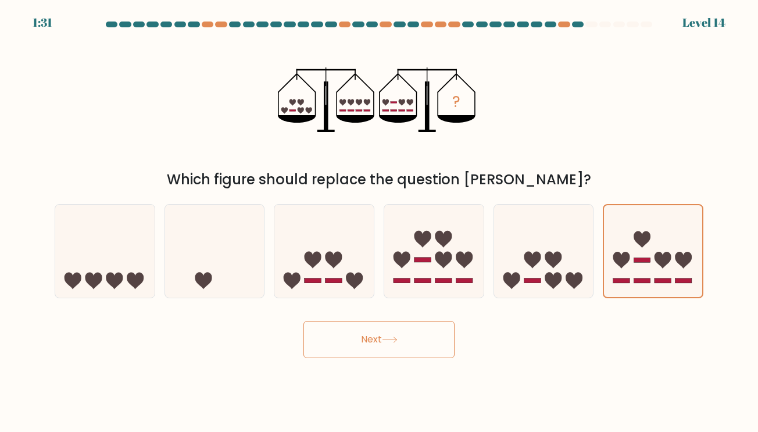
click at [370, 331] on button "Next" at bounding box center [378, 339] width 151 height 37
click at [658, 270] on icon at bounding box center [653, 250] width 98 height 81
click at [379, 222] on input "f." at bounding box center [379, 219] width 1 height 6
click at [378, 339] on button "Next" at bounding box center [378, 339] width 151 height 37
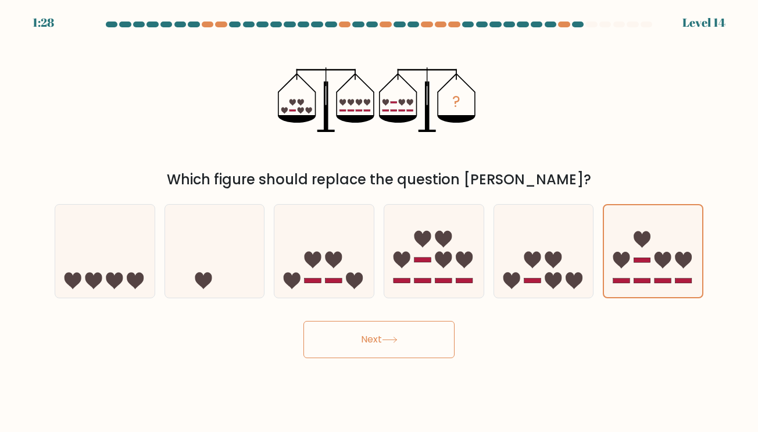
click at [378, 339] on button "Next" at bounding box center [378, 339] width 151 height 37
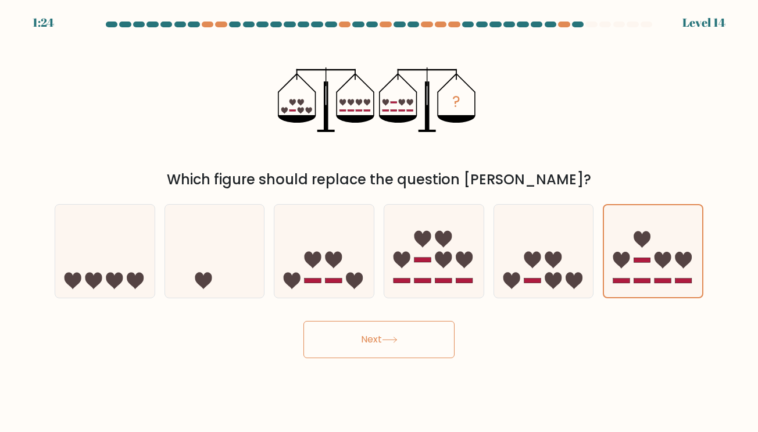
click at [397, 340] on icon at bounding box center [390, 339] width 16 height 6
click at [396, 339] on icon at bounding box center [389, 339] width 14 height 5
click at [396, 341] on icon at bounding box center [390, 339] width 16 height 6
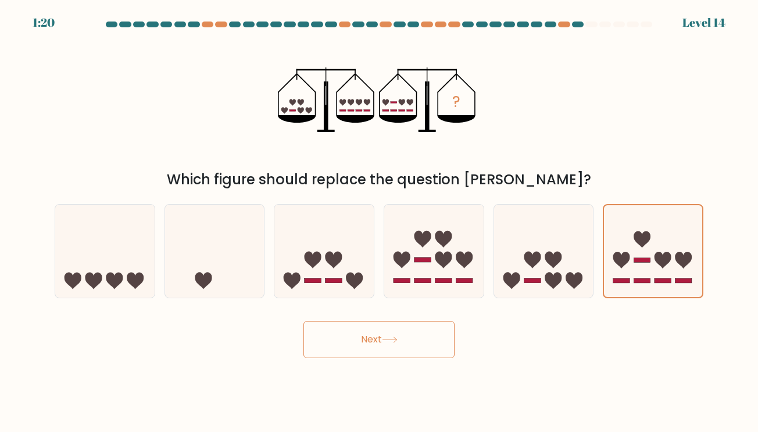
click at [377, 339] on button "Next" at bounding box center [378, 339] width 151 height 37
click at [371, 326] on button "Next" at bounding box center [378, 339] width 151 height 37
click at [370, 337] on button "Next" at bounding box center [378, 339] width 151 height 37
drag, startPoint x: 389, startPoint y: 335, endPoint x: 383, endPoint y: 329, distance: 8.6
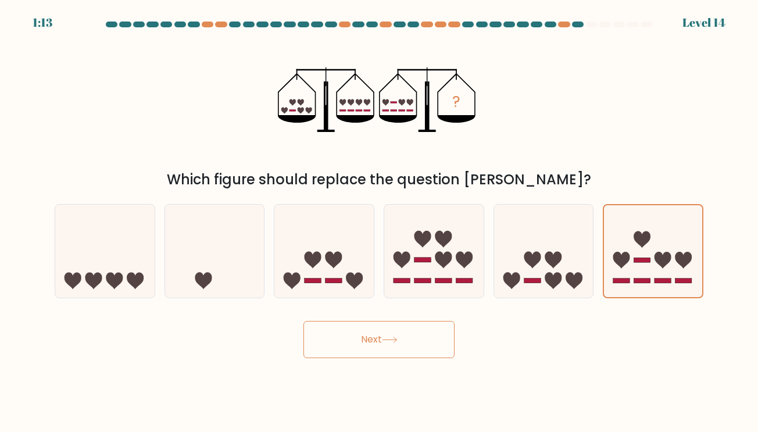
click at [385, 331] on button "Next" at bounding box center [378, 339] width 151 height 37
click at [392, 337] on icon at bounding box center [390, 339] width 16 height 6
click at [361, 339] on button "Next" at bounding box center [378, 339] width 151 height 37
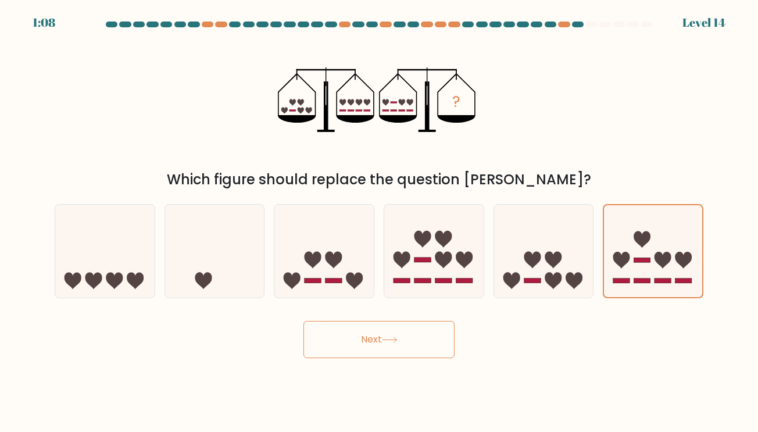
click at [361, 339] on button "Next" at bounding box center [378, 339] width 151 height 37
click at [629, 243] on icon at bounding box center [653, 250] width 98 height 81
click at [379, 222] on input "f." at bounding box center [379, 219] width 1 height 6
click at [377, 341] on button "Next" at bounding box center [378, 339] width 151 height 37
click at [640, 256] on icon at bounding box center [653, 250] width 98 height 81
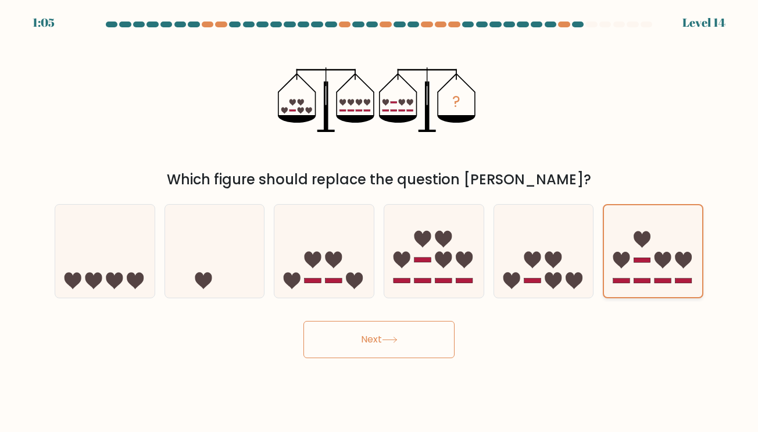
click at [379, 222] on input "f." at bounding box center [379, 219] width 1 height 6
click at [557, 254] on icon at bounding box center [552, 260] width 17 height 17
click at [379, 222] on input "e." at bounding box center [379, 219] width 1 height 6
radio input "true"
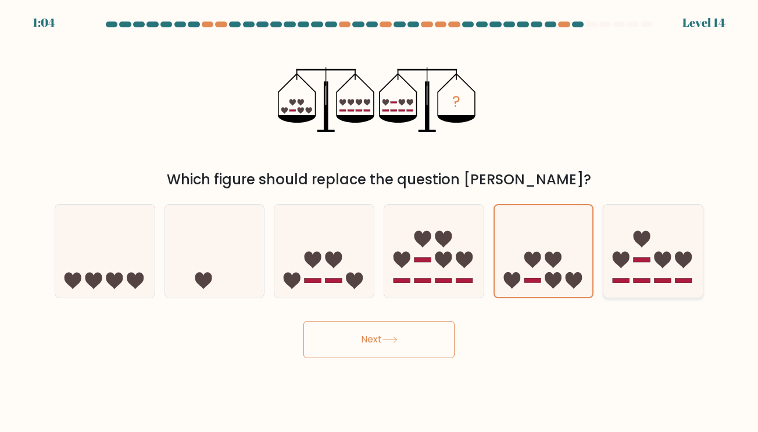
click at [636, 253] on icon at bounding box center [652, 251] width 99 height 82
click at [379, 222] on input "f." at bounding box center [379, 219] width 1 height 6
radio input "true"
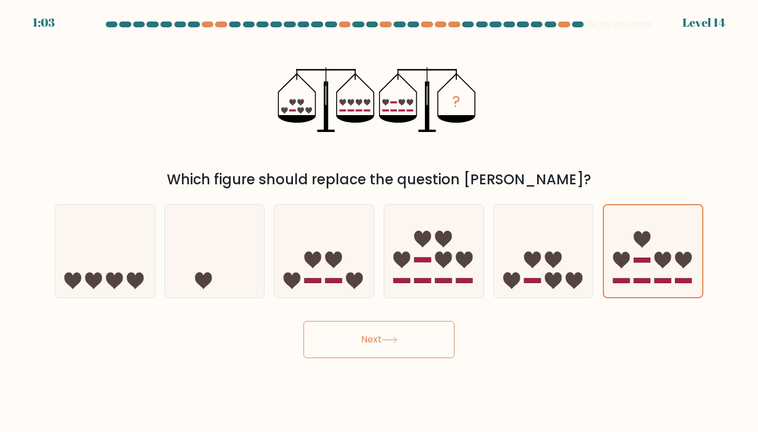
click at [379, 338] on button "Next" at bounding box center [378, 339] width 151 height 37
click at [390, 340] on icon at bounding box center [390, 339] width 16 height 6
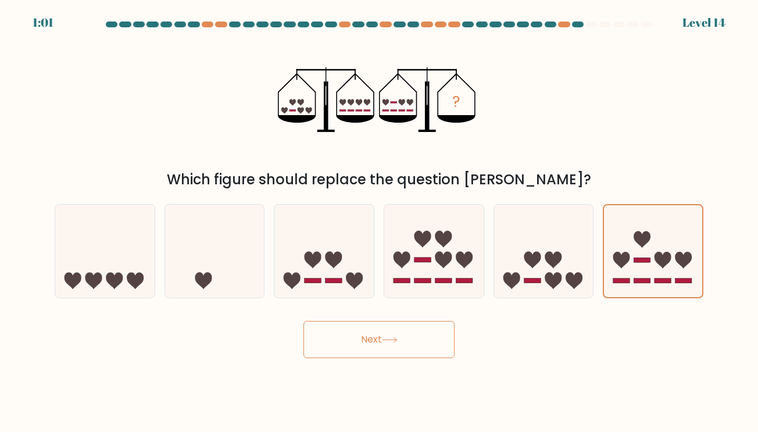
click at [390, 340] on icon at bounding box center [390, 339] width 16 height 6
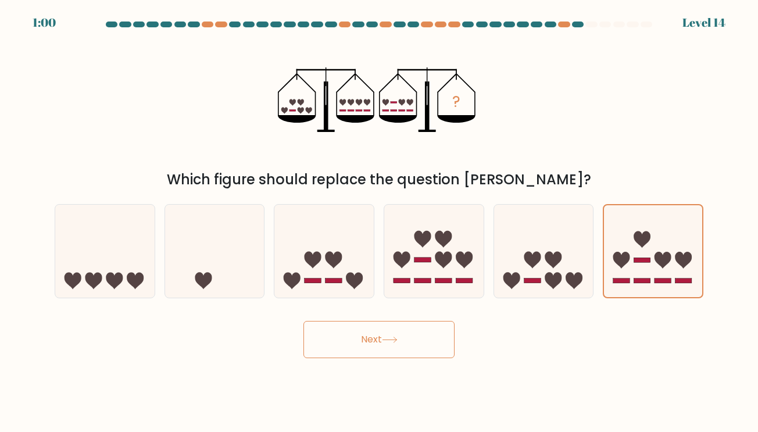
click at [390, 340] on icon at bounding box center [390, 339] width 16 height 6
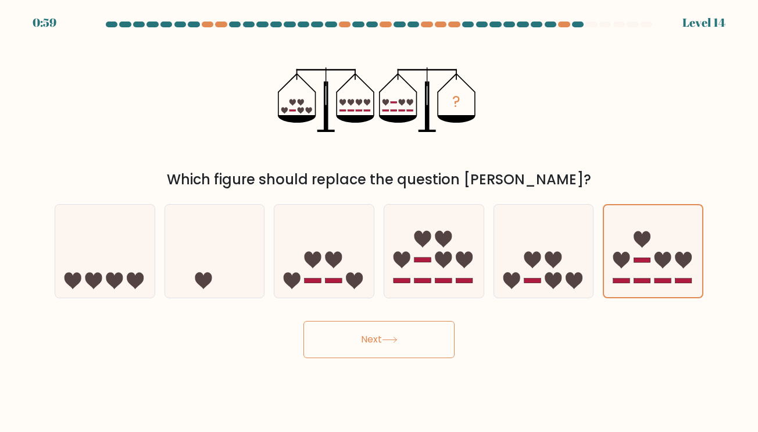
click at [390, 340] on icon at bounding box center [390, 339] width 16 height 6
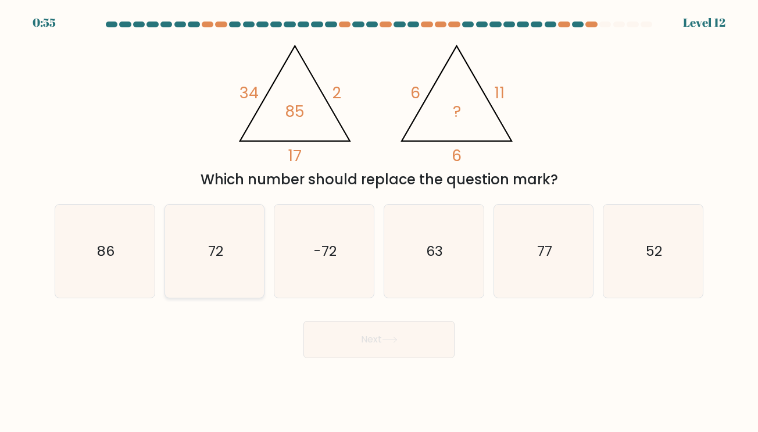
click at [227, 235] on icon "72" at bounding box center [214, 251] width 93 height 93
click at [379, 222] on input "b. 72" at bounding box center [379, 219] width 1 height 6
radio input "true"
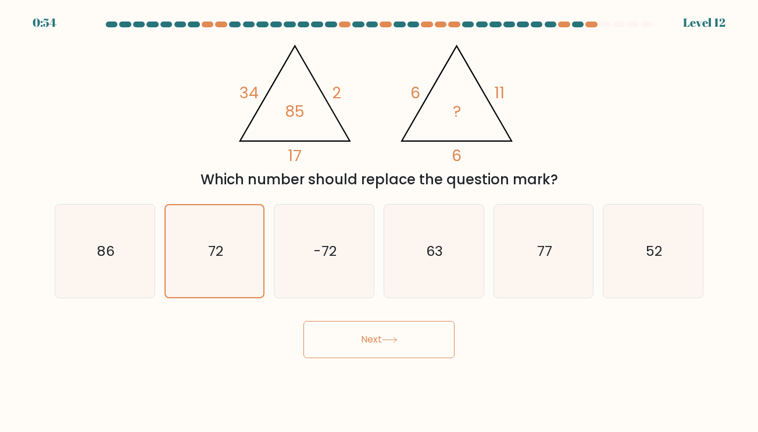
click at [378, 342] on button "Next" at bounding box center [378, 339] width 151 height 37
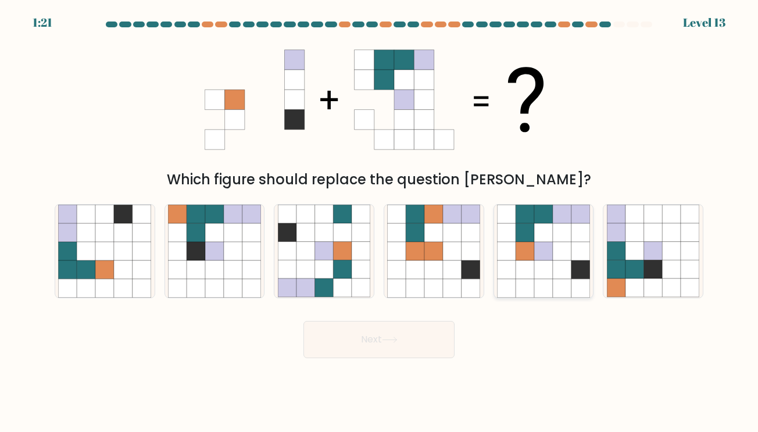
click at [540, 253] on icon at bounding box center [543, 251] width 19 height 19
click at [379, 222] on input "e." at bounding box center [379, 219] width 1 height 6
radio input "true"
click at [377, 336] on button "Next" at bounding box center [378, 339] width 151 height 37
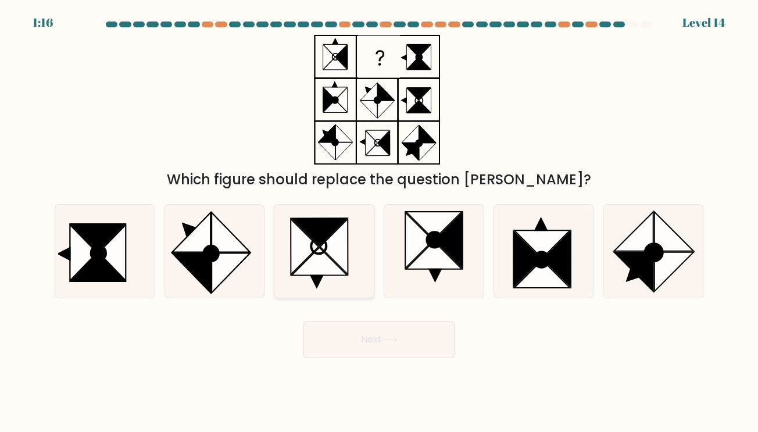
click at [325, 220] on icon at bounding box center [320, 232] width 56 height 28
click at [379, 220] on input "c." at bounding box center [379, 219] width 1 height 6
radio input "true"
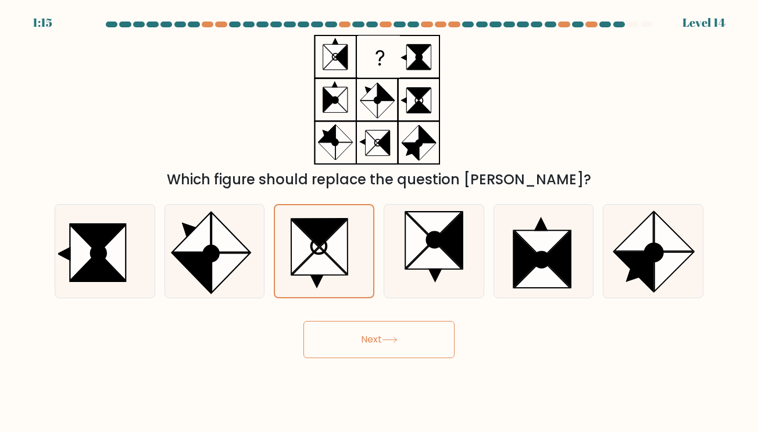
click at [380, 343] on button "Next" at bounding box center [378, 339] width 151 height 37
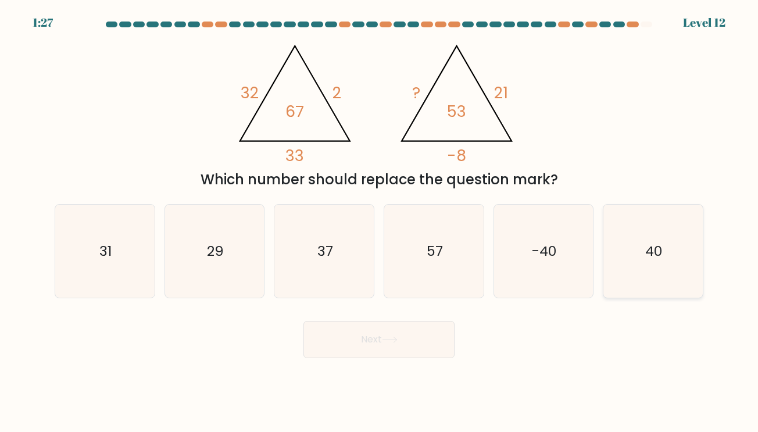
click at [643, 245] on icon "40" at bounding box center [653, 251] width 93 height 93
click at [379, 222] on input "f. 40" at bounding box center [379, 219] width 1 height 6
radio input "true"
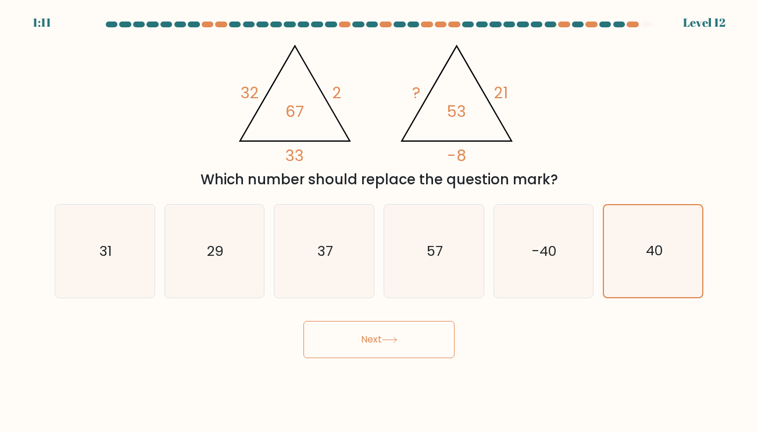
click at [384, 345] on button "Next" at bounding box center [378, 339] width 151 height 37
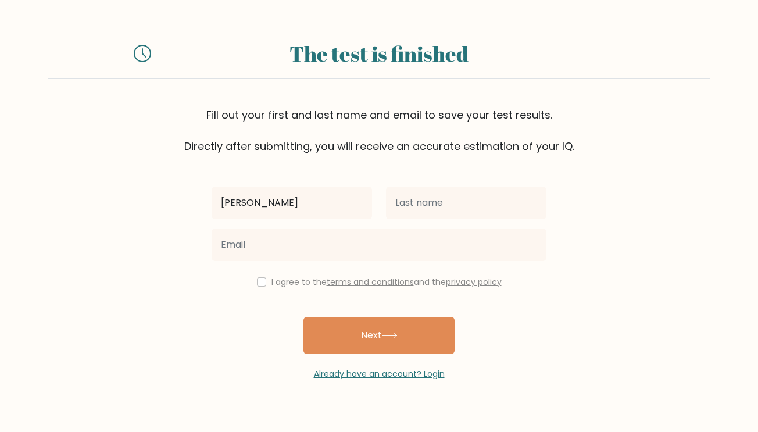
type input "[PERSON_NAME]"
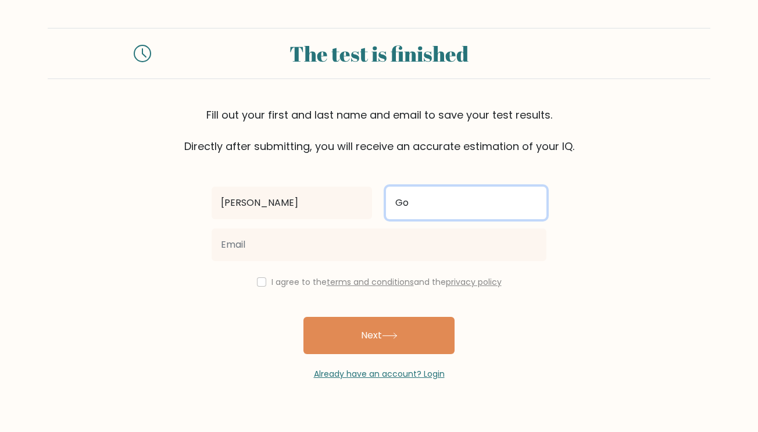
type input "G"
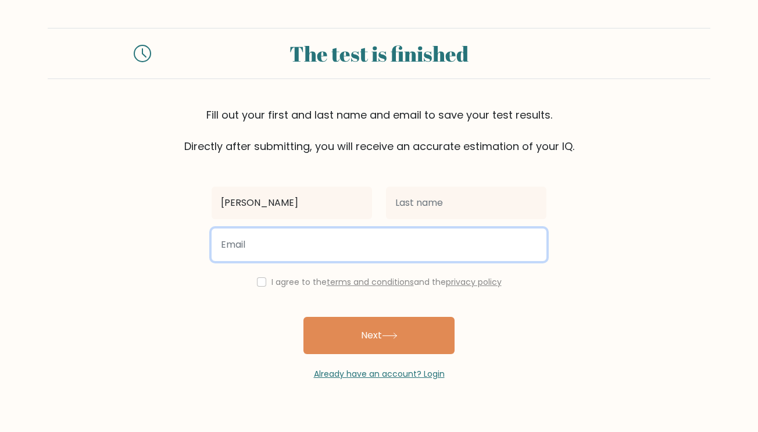
type input "[EMAIL_ADDRESS][DOMAIN_NAME]"
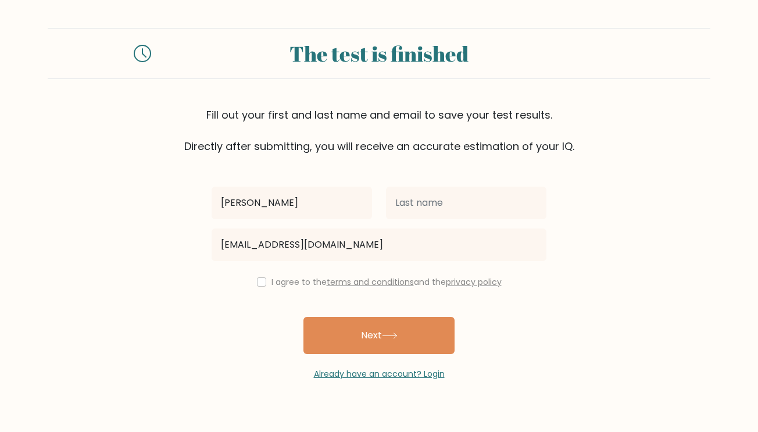
click at [259, 282] on input "checkbox" at bounding box center [261, 281] width 9 height 9
checkbox input "true"
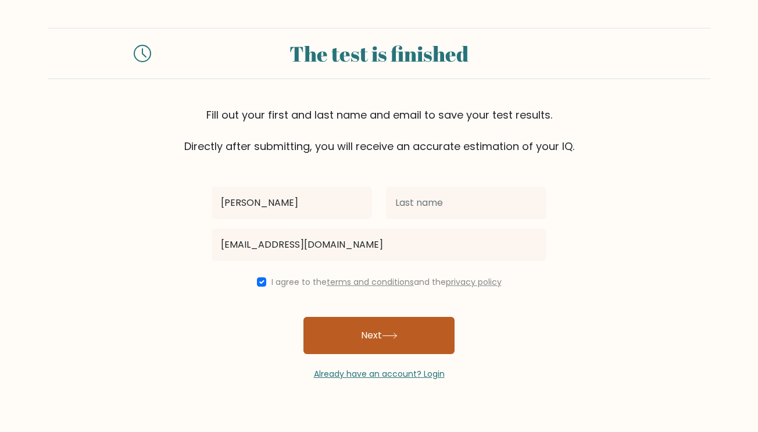
click at [368, 332] on button "Next" at bounding box center [378, 335] width 151 height 37
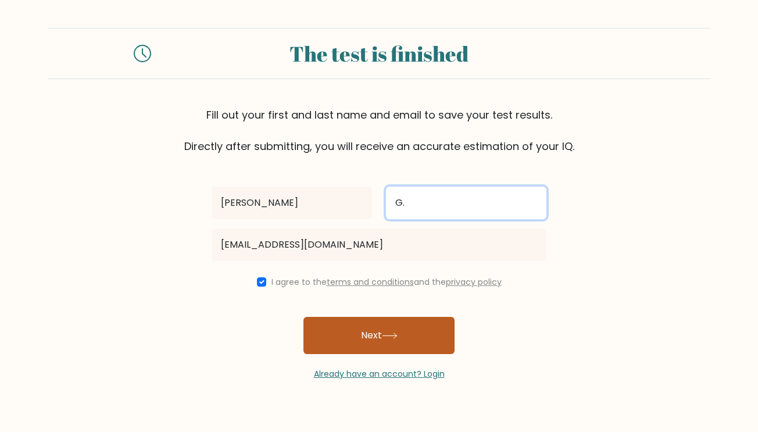
type input "G."
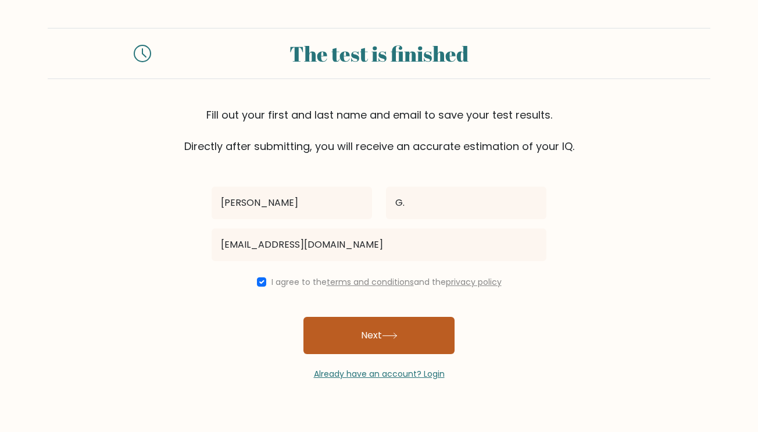
click at [369, 330] on button "Next" at bounding box center [378, 335] width 151 height 37
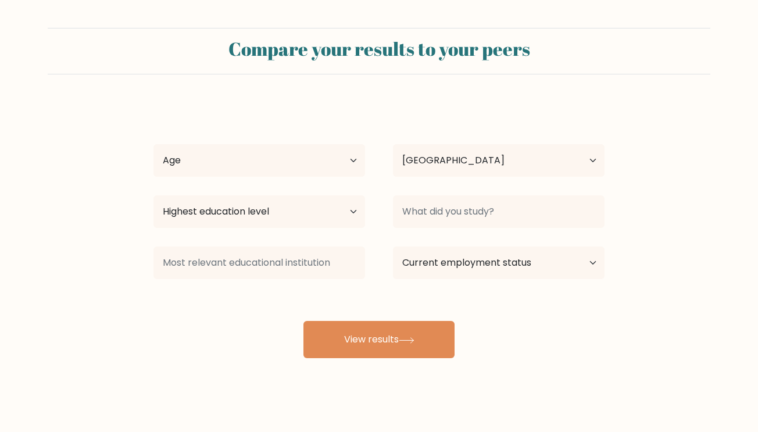
select select "US"
select select "18_24"
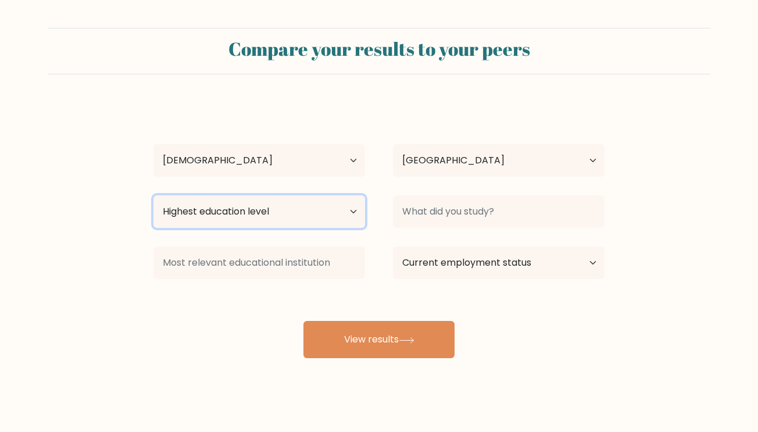
select select "primary"
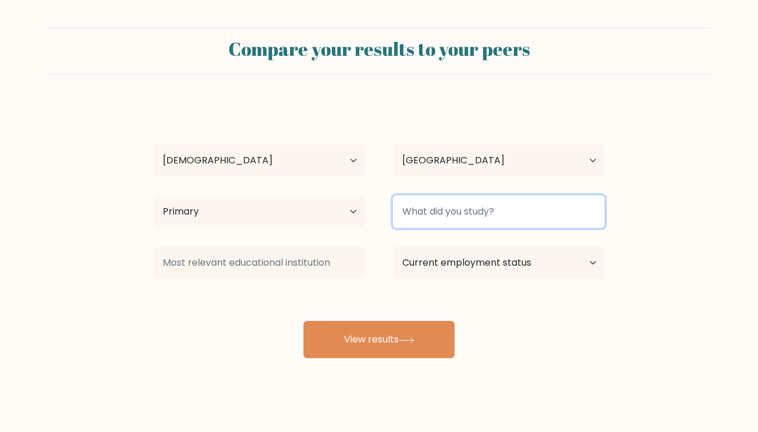
click at [466, 209] on input at bounding box center [499, 211] width 212 height 33
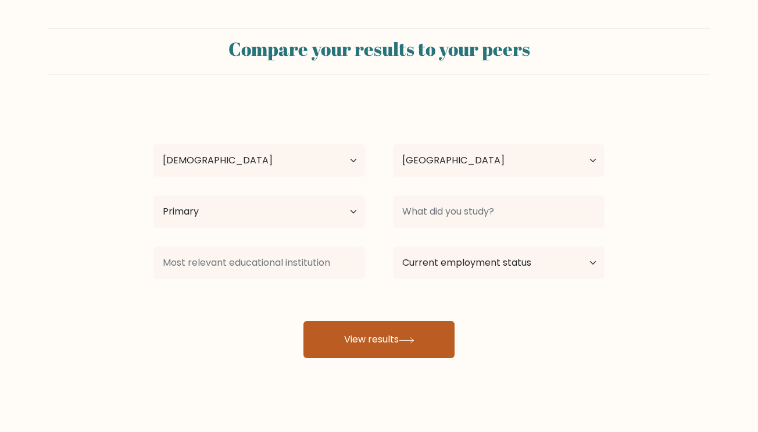
click at [384, 346] on button "View results" at bounding box center [378, 339] width 151 height 37
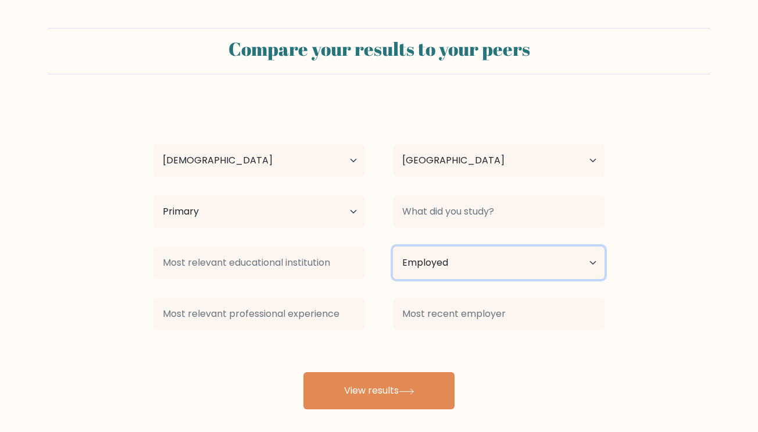
select select "student"
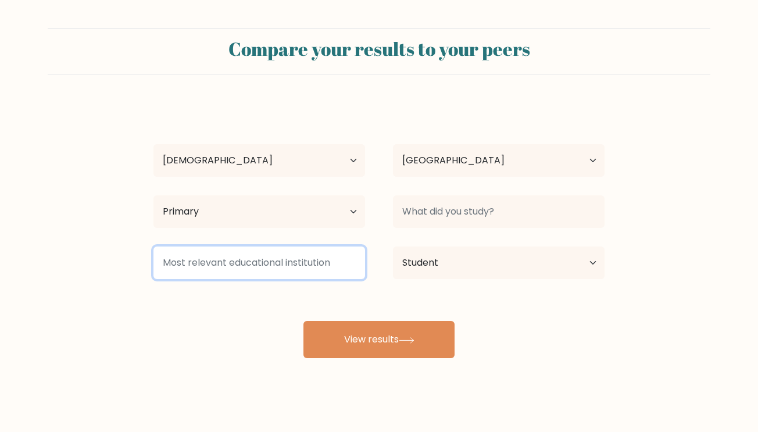
click at [304, 261] on input at bounding box center [259, 262] width 212 height 33
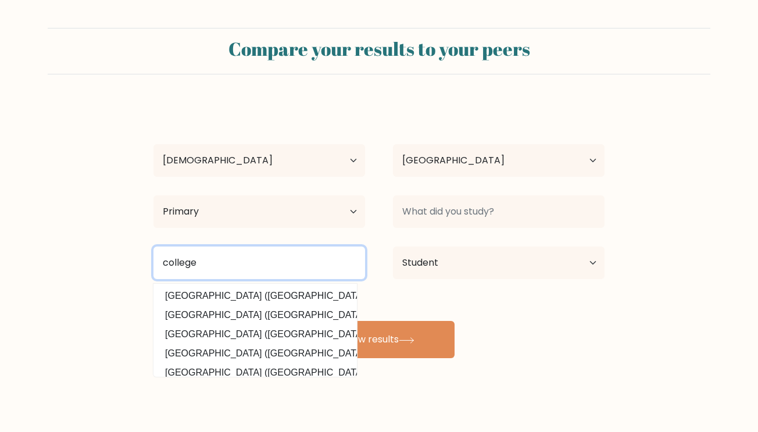
type input "college"
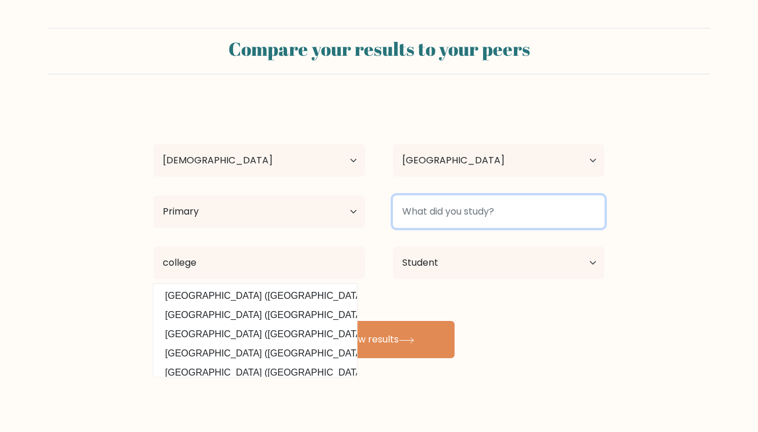
click at [474, 211] on input at bounding box center [499, 211] width 212 height 33
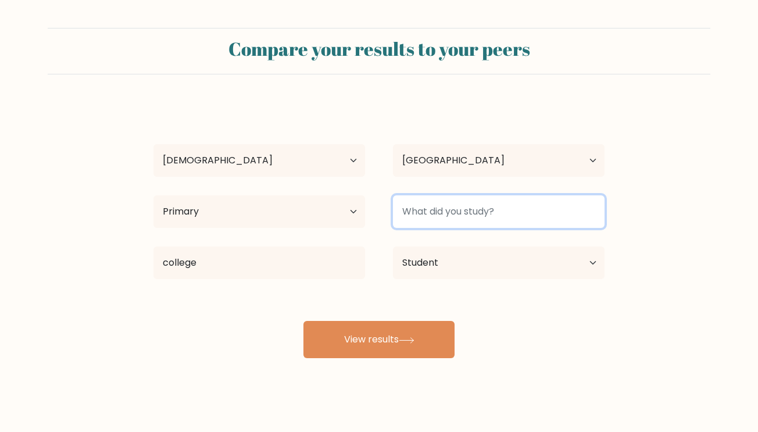
type input "n"
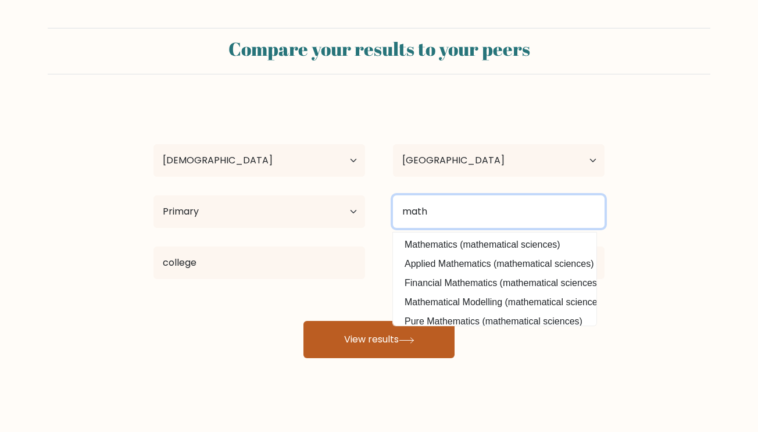
type input "math"
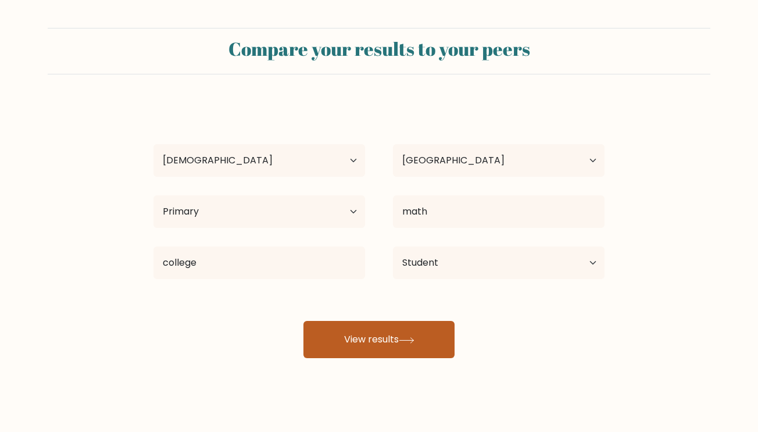
click at [390, 339] on button "View results" at bounding box center [378, 339] width 151 height 37
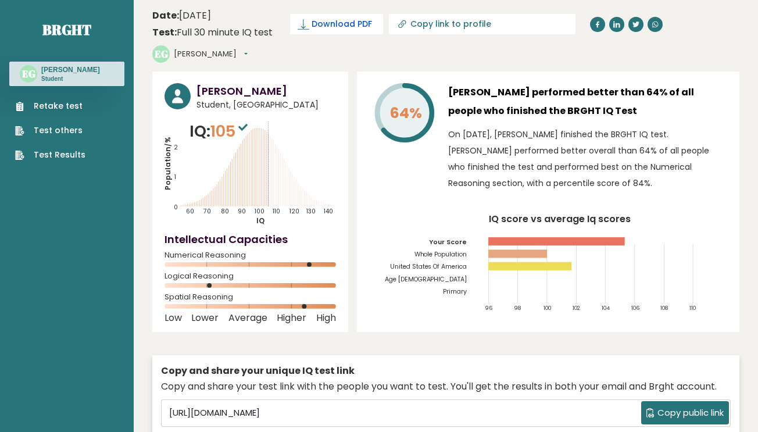
click at [334, 19] on span "Download PDF" at bounding box center [341, 24] width 60 height 12
click at [332, 25] on span "Downloading... Downloading" at bounding box center [342, 24] width 105 height 20
click at [370, 26] on span "✓ Your PDF is downloaded..." at bounding box center [356, 24] width 132 height 20
click at [372, 23] on span "✓ Your PDF is downloaded..." at bounding box center [356, 24] width 132 height 20
click at [353, 19] on span "✓ Your PDF is downloaded..." at bounding box center [356, 24] width 132 height 20
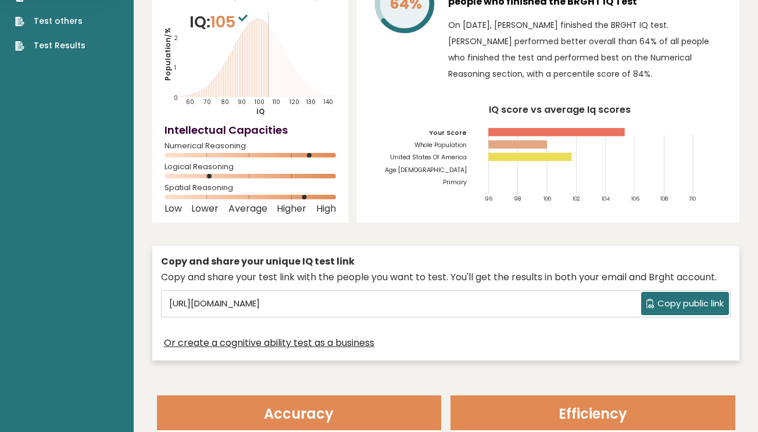
scroll to position [131, 0]
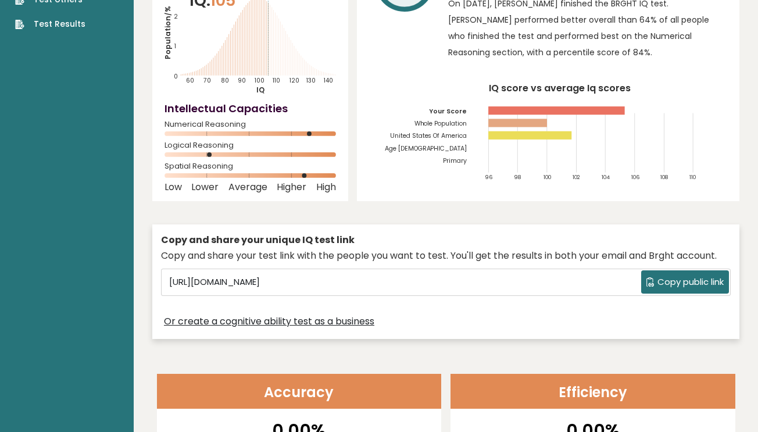
click at [690, 285] on span "Copy public link" at bounding box center [690, 281] width 66 height 13
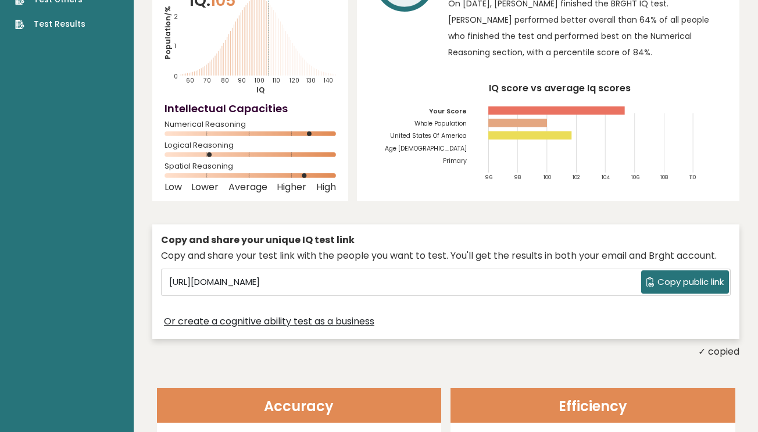
click at [465, 325] on div "Or create a cognitive ability test as a business" at bounding box center [445, 321] width 569 height 17
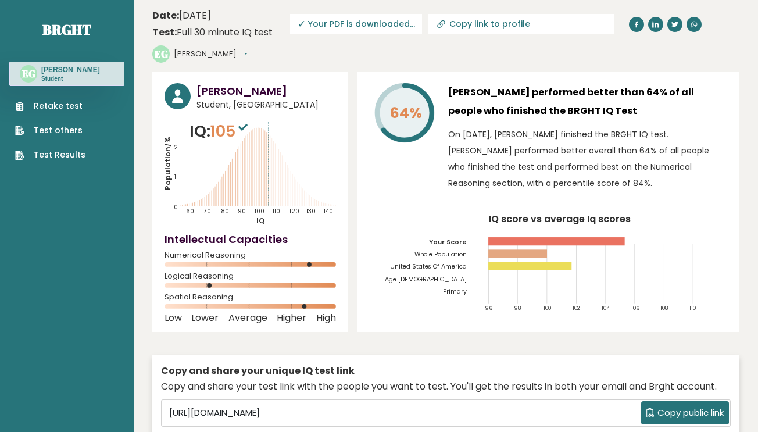
scroll to position [0, 0]
click at [350, 24] on span "✓ Your PDF is downloaded..." at bounding box center [356, 24] width 132 height 20
click at [205, 53] on button "[PERSON_NAME]" at bounding box center [211, 54] width 74 height 12
click at [207, 53] on button "[PERSON_NAME]" at bounding box center [211, 54] width 74 height 12
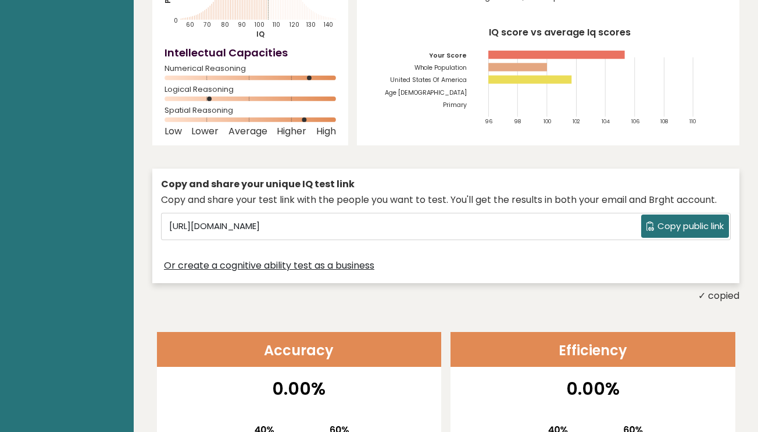
scroll to position [245, 0]
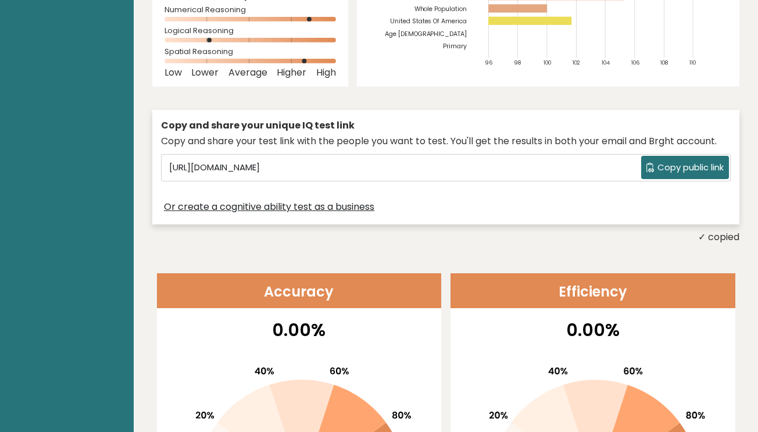
click at [522, 200] on div "Or create a cognitive ability test as a business" at bounding box center [445, 207] width 569 height 17
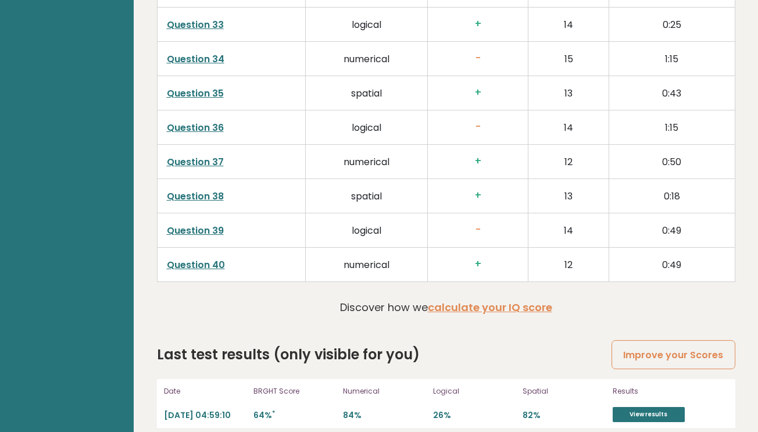
scroll to position [2964, 0]
click at [630, 407] on link "View results" at bounding box center [648, 414] width 72 height 15
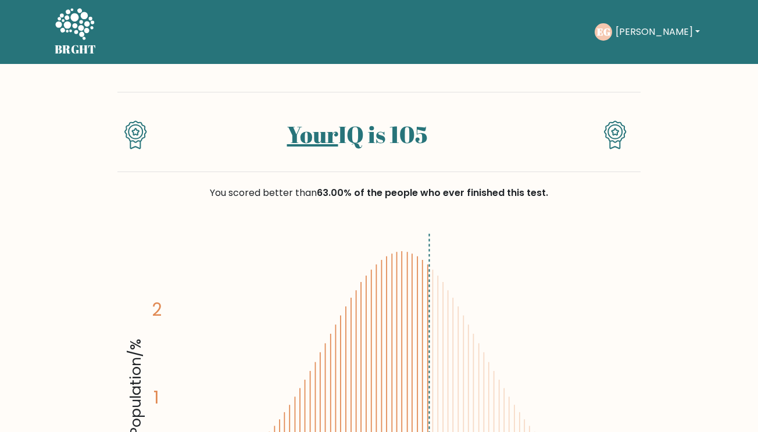
click at [658, 27] on button "[PERSON_NAME]" at bounding box center [657, 31] width 91 height 15
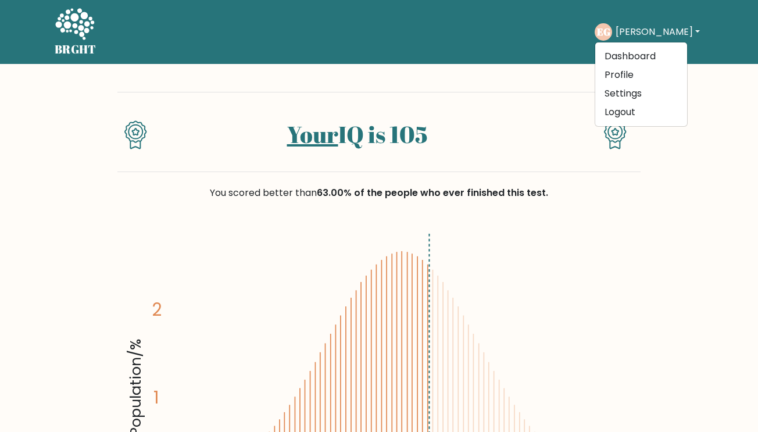
click at [658, 27] on button "Esteban" at bounding box center [657, 31] width 91 height 15
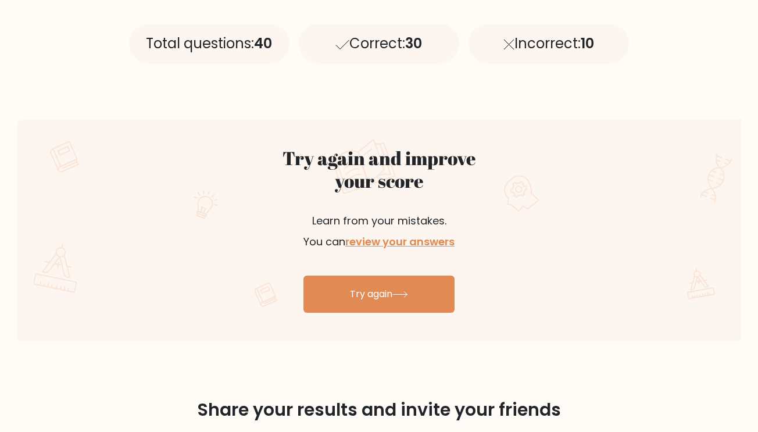
scroll to position [547, 0]
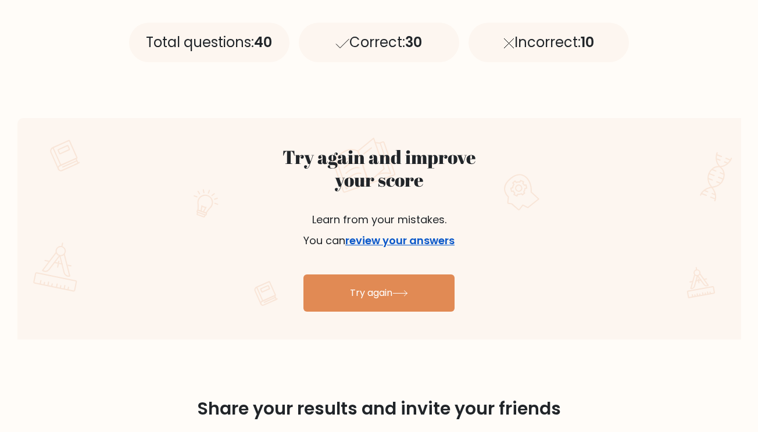
click at [429, 244] on link "review your answers" at bounding box center [399, 240] width 109 height 15
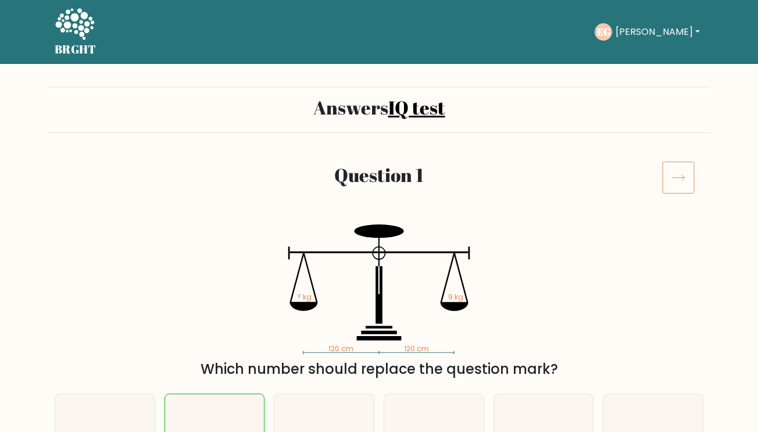
click at [675, 180] on icon at bounding box center [678, 177] width 33 height 33
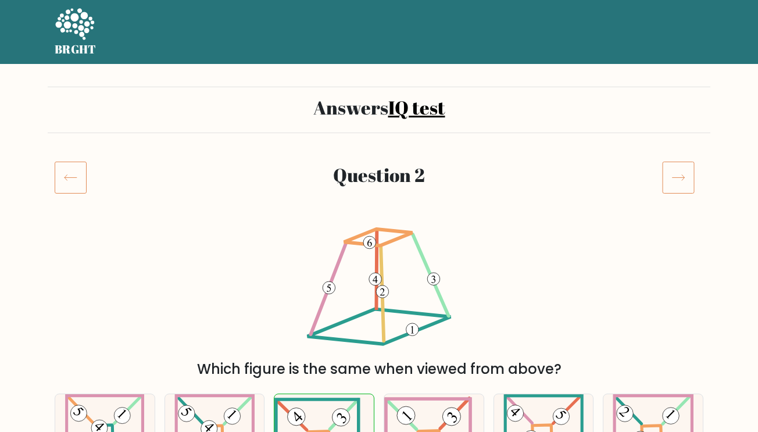
click at [671, 179] on icon at bounding box center [678, 177] width 33 height 33
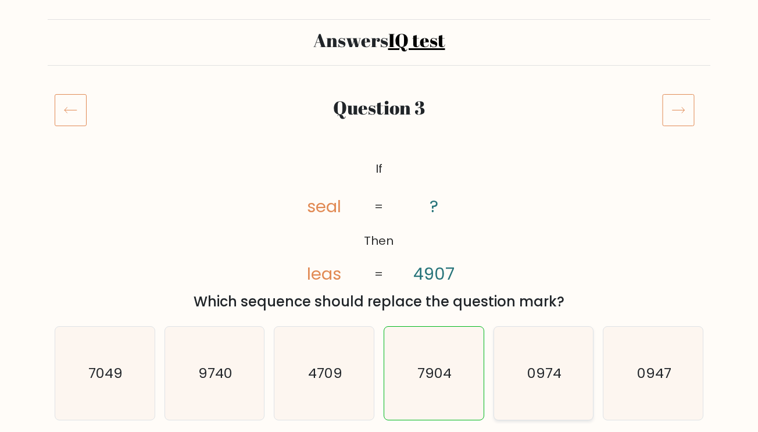
scroll to position [66, 0]
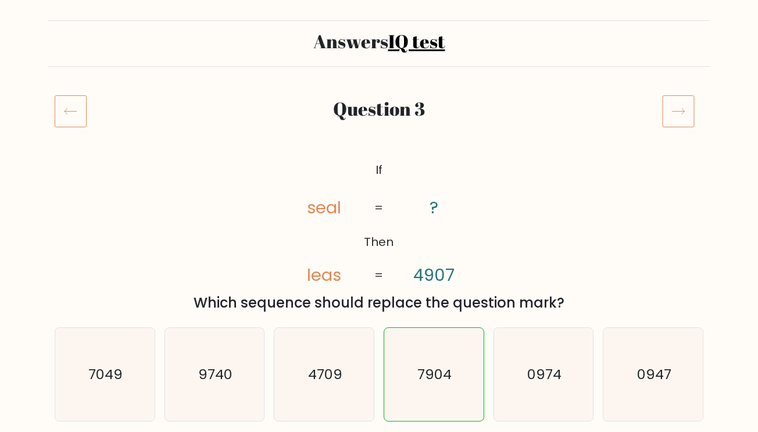
click at [693, 117] on icon at bounding box center [678, 111] width 33 height 33
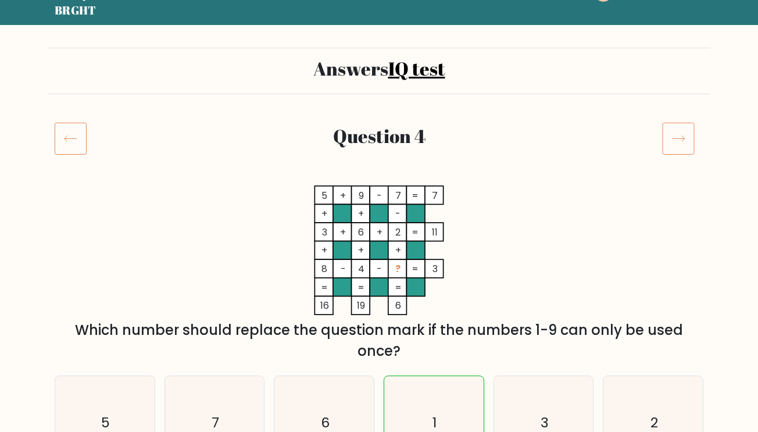
scroll to position [55, 0]
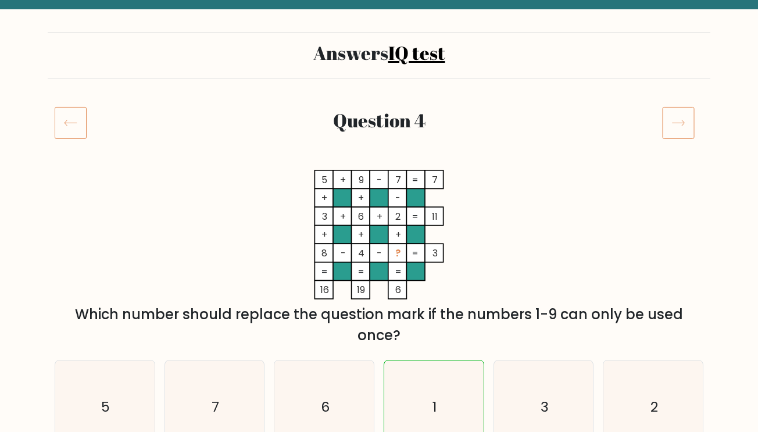
click at [680, 121] on icon at bounding box center [678, 122] width 33 height 33
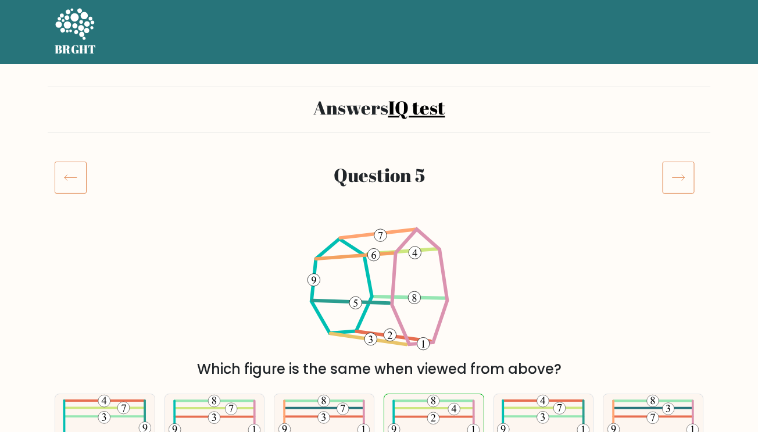
click at [685, 178] on icon at bounding box center [678, 177] width 33 height 33
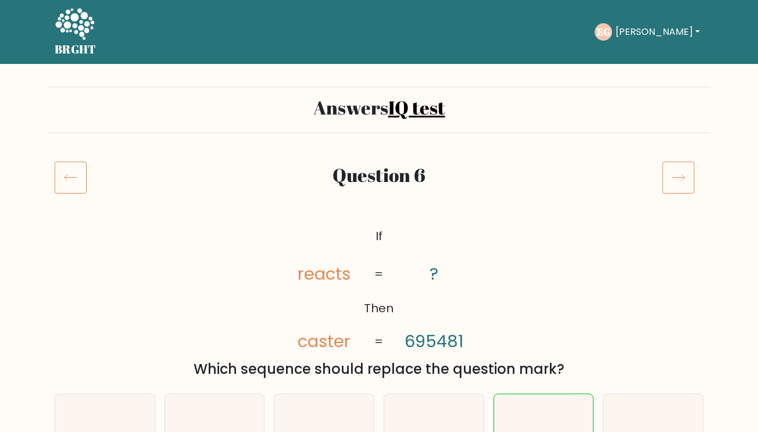
click at [681, 177] on icon at bounding box center [678, 177] width 33 height 33
click at [384, 109] on h2 "Answers IQ test" at bounding box center [379, 107] width 649 height 22
click at [79, 29] on icon at bounding box center [74, 23] width 39 height 31
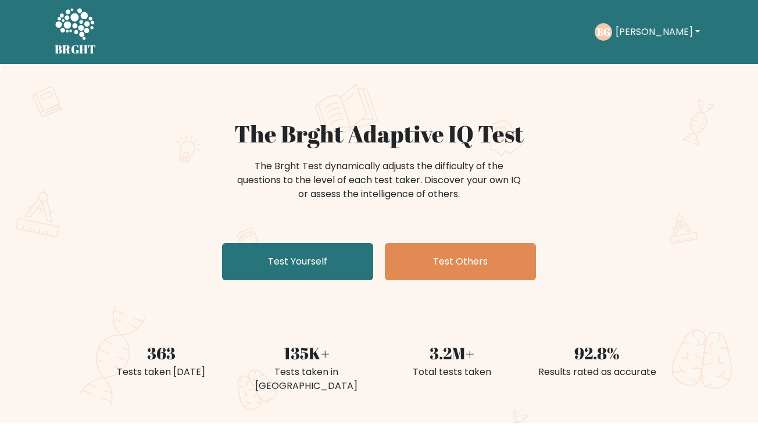
click at [643, 33] on button "[PERSON_NAME]" at bounding box center [657, 31] width 91 height 15
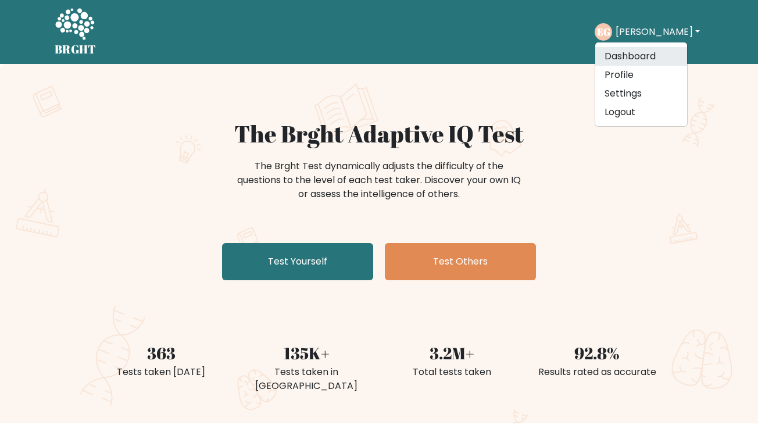
click at [656, 61] on link "Dashboard" at bounding box center [641, 56] width 92 height 19
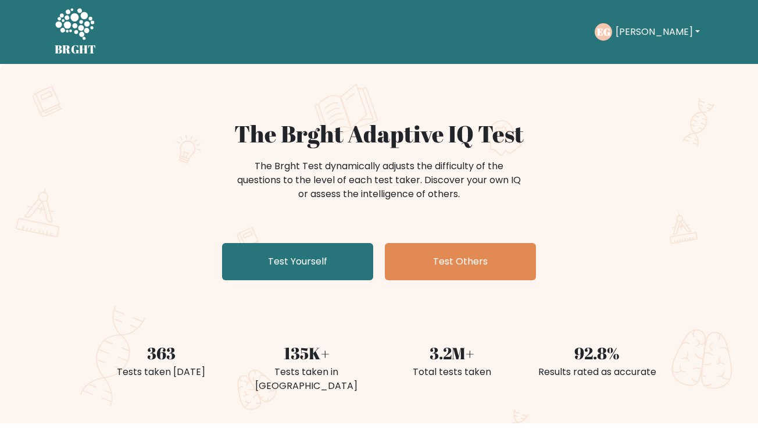
click at [625, 24] on button "[PERSON_NAME]" at bounding box center [657, 31] width 91 height 15
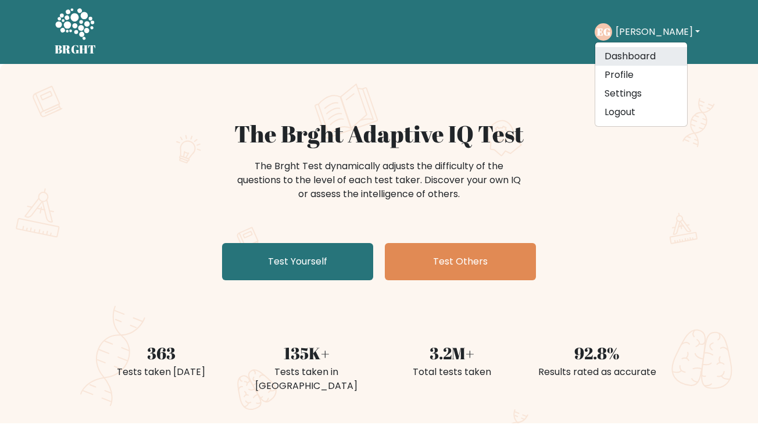
click at [649, 58] on link "Dashboard" at bounding box center [641, 56] width 92 height 19
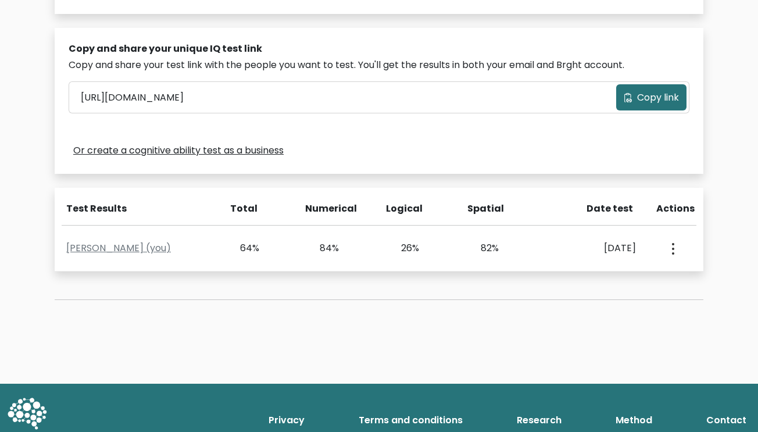
scroll to position [332, 0]
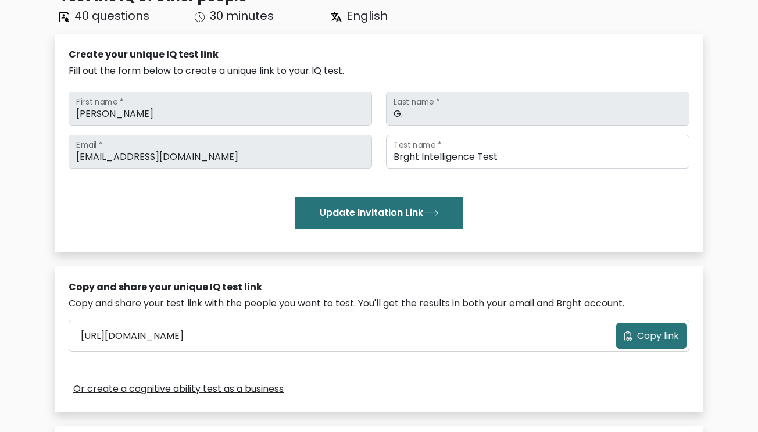
scroll to position [275, 0]
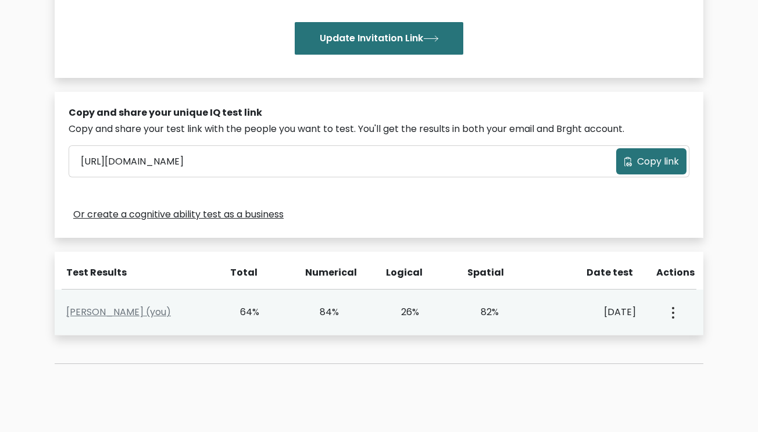
click at [672, 312] on circle "button" at bounding box center [673, 312] width 2 height 2
click at [621, 349] on link "View Profile" at bounding box center [630, 345] width 92 height 19
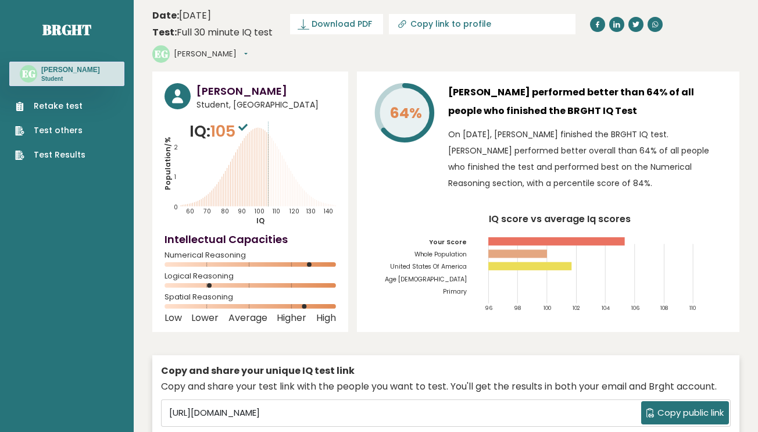
click at [230, 129] on span "105" at bounding box center [230, 131] width 40 height 22
drag, startPoint x: 268, startPoint y: 126, endPoint x: 299, endPoint y: 126, distance: 30.8
click at [300, 126] on text "140" at bounding box center [252, 164] width 177 height 102
click at [65, 151] on link "Test Results" at bounding box center [50, 155] width 70 height 12
click at [67, 20] on link "Brght" at bounding box center [66, 29] width 49 height 19
